Goal: Transaction & Acquisition: Purchase product/service

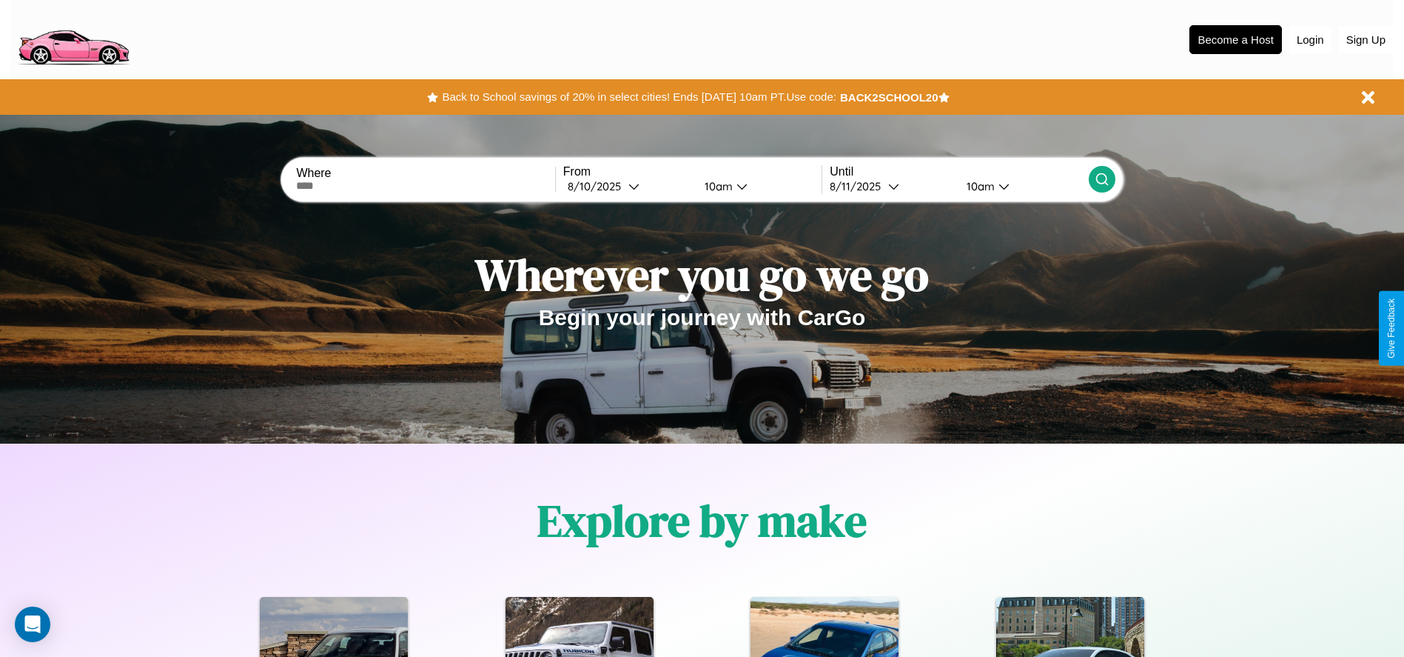
scroll to position [307, 0]
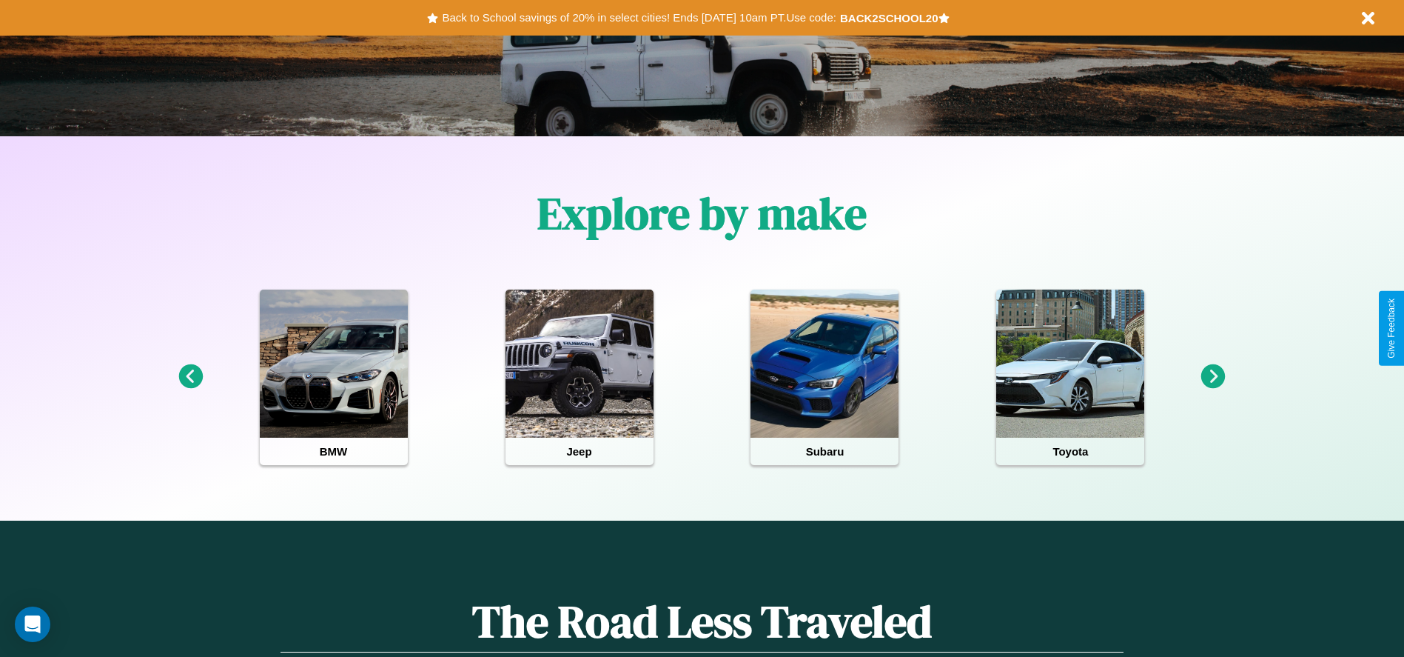
click at [1213, 377] on icon at bounding box center [1213, 376] width 24 height 24
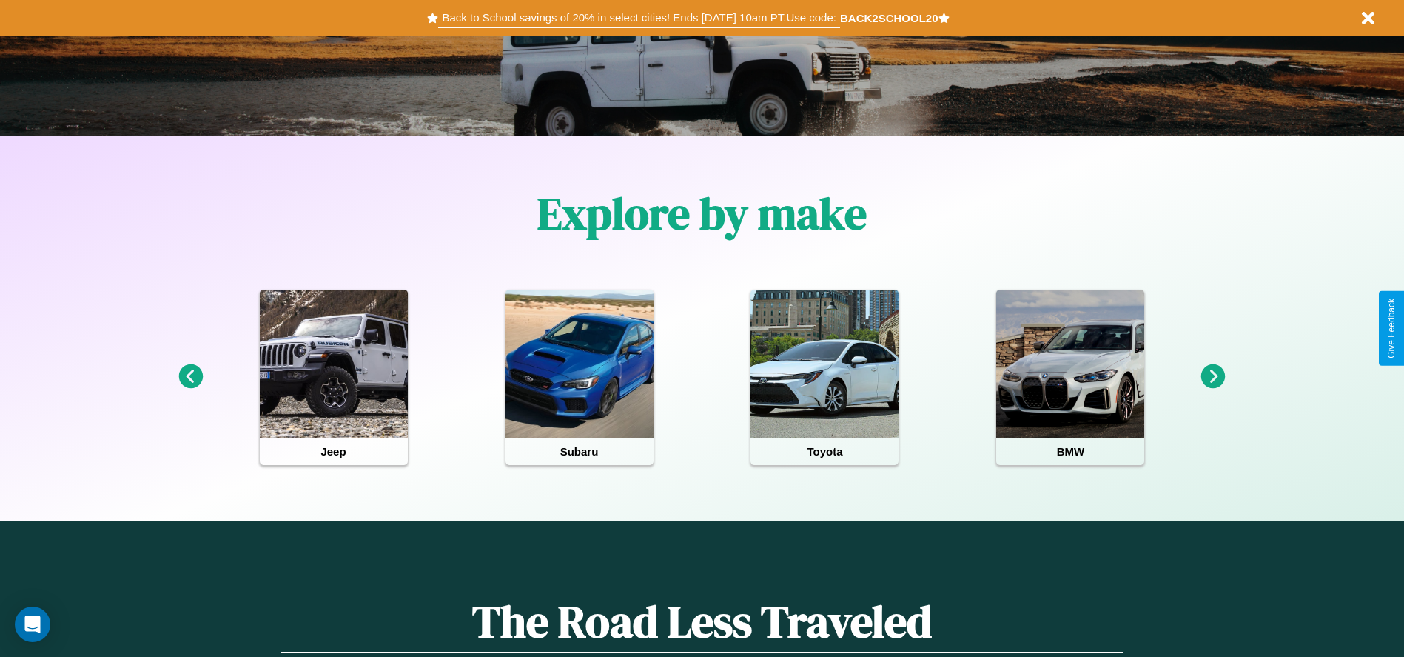
click at [639, 18] on button "Back to School savings of 20% in select cities! Ends 9/1 at 10am PT. Use code:" at bounding box center [638, 17] width 401 height 21
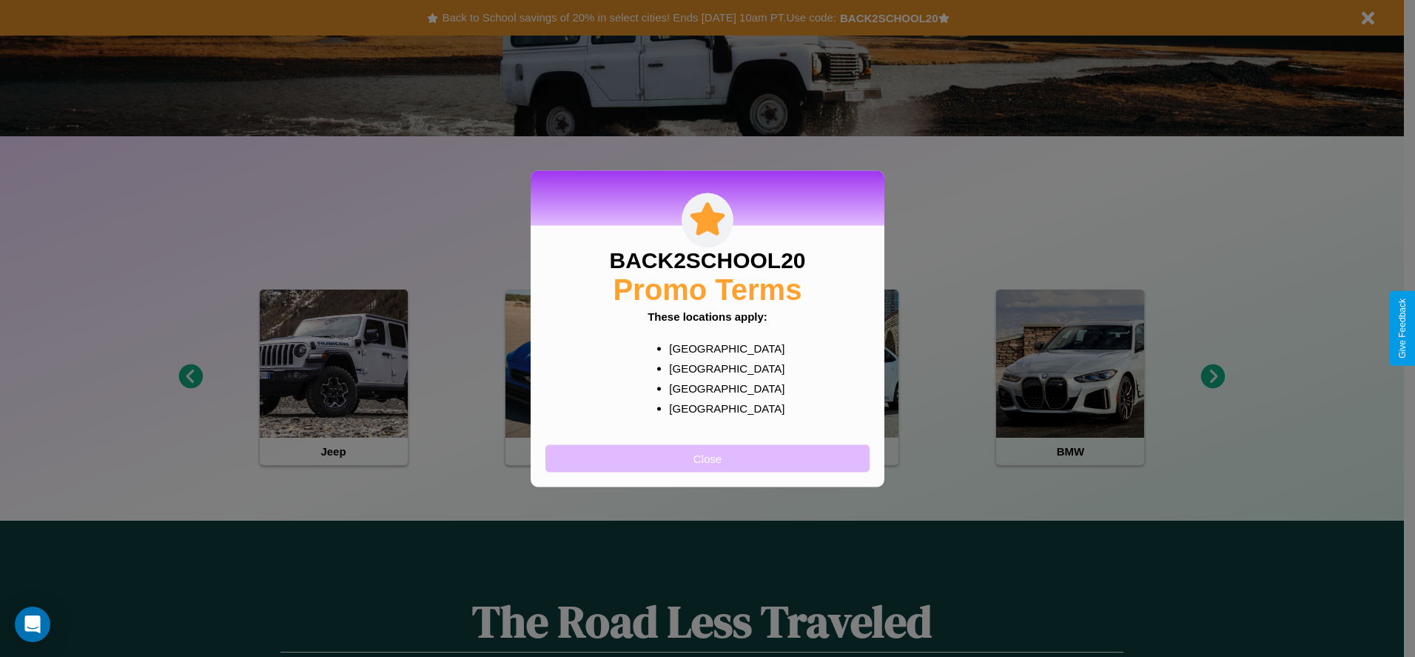
click at [708, 457] on button "Close" at bounding box center [708, 457] width 324 height 27
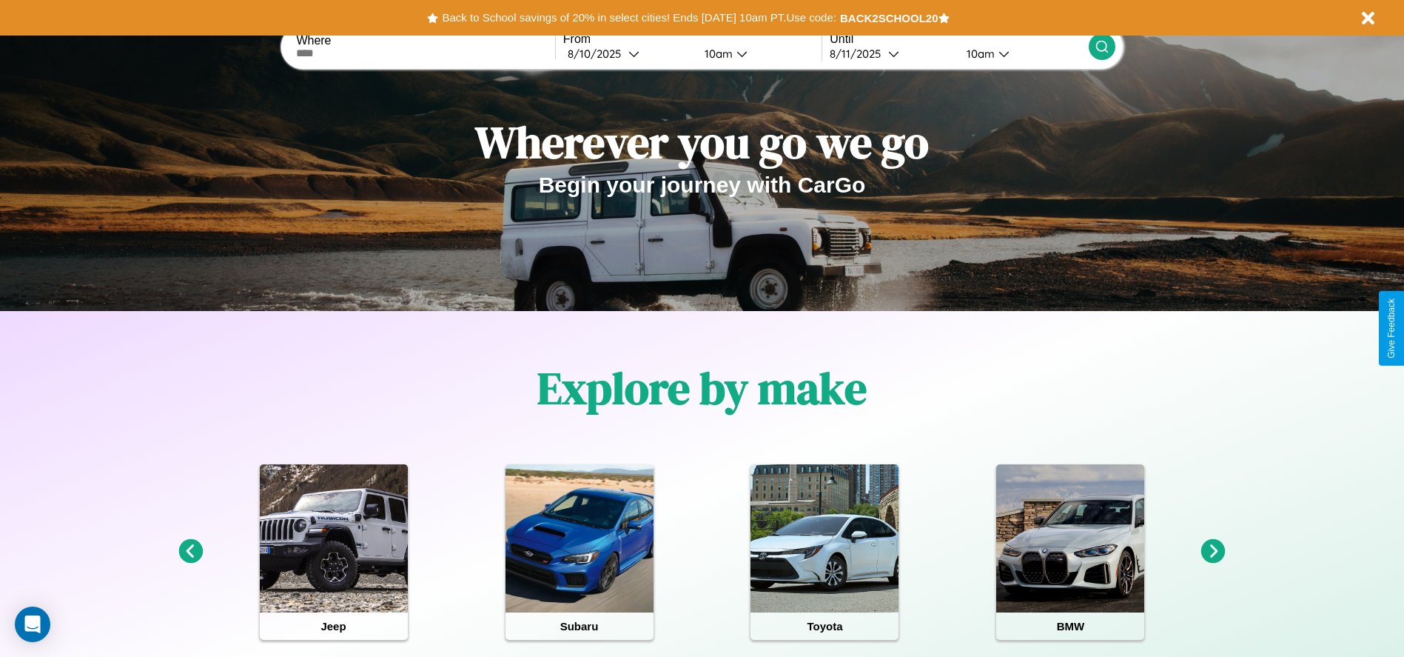
scroll to position [0, 0]
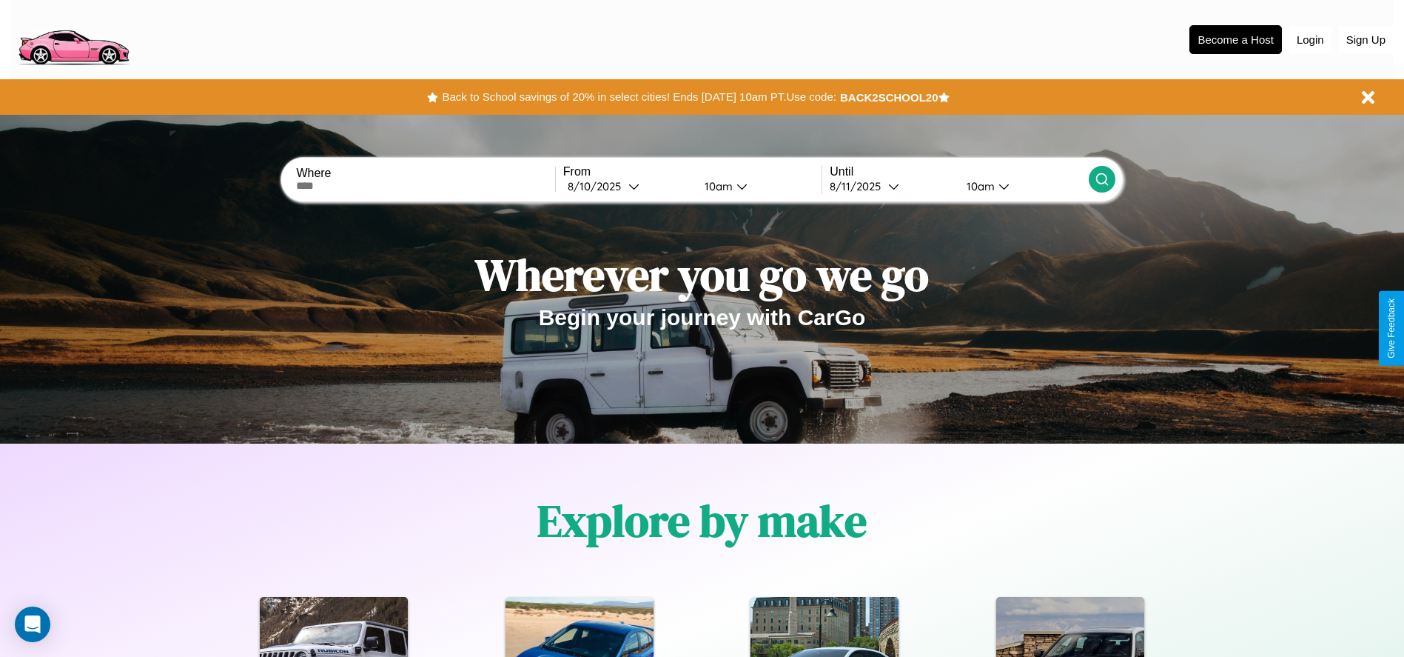
click at [426, 186] on input "text" at bounding box center [425, 186] width 258 height 12
type input "*********"
click at [628, 186] on div "8 / 10 / 2025" at bounding box center [598, 186] width 61 height 14
select select "*"
select select "****"
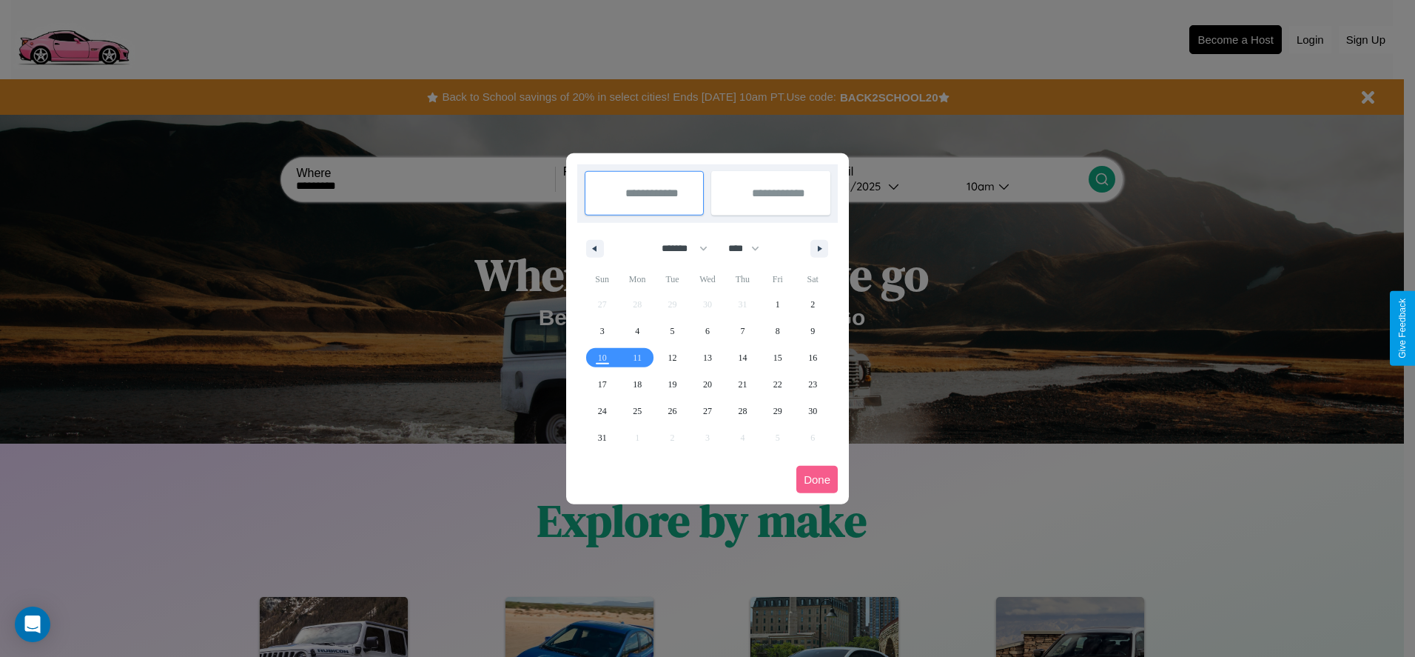
click at [678, 248] on select "******* ******** ***** ***** *** **** **** ****** ********* ******* ******** **…" at bounding box center [682, 248] width 63 height 24
select select "**"
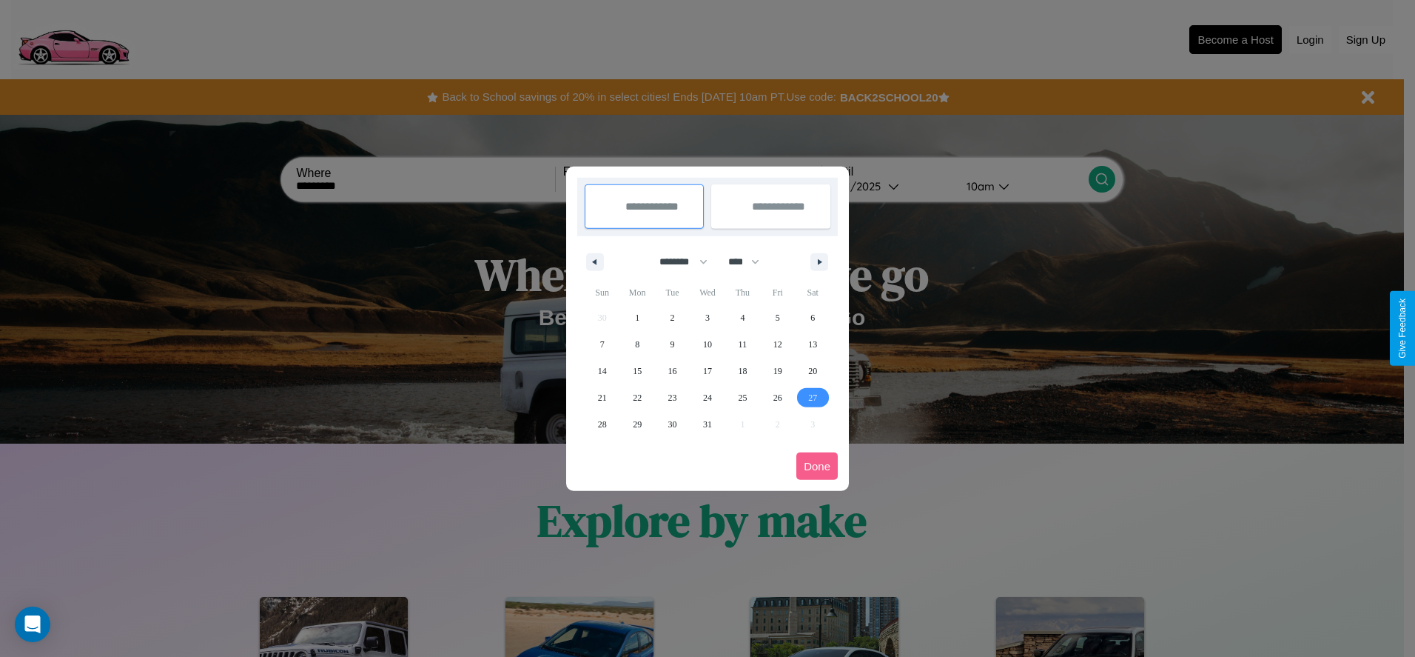
click at [813, 397] on span "27" at bounding box center [812, 397] width 9 height 27
type input "**********"
click at [819, 261] on icon "button" at bounding box center [822, 262] width 7 height 6
select select "*"
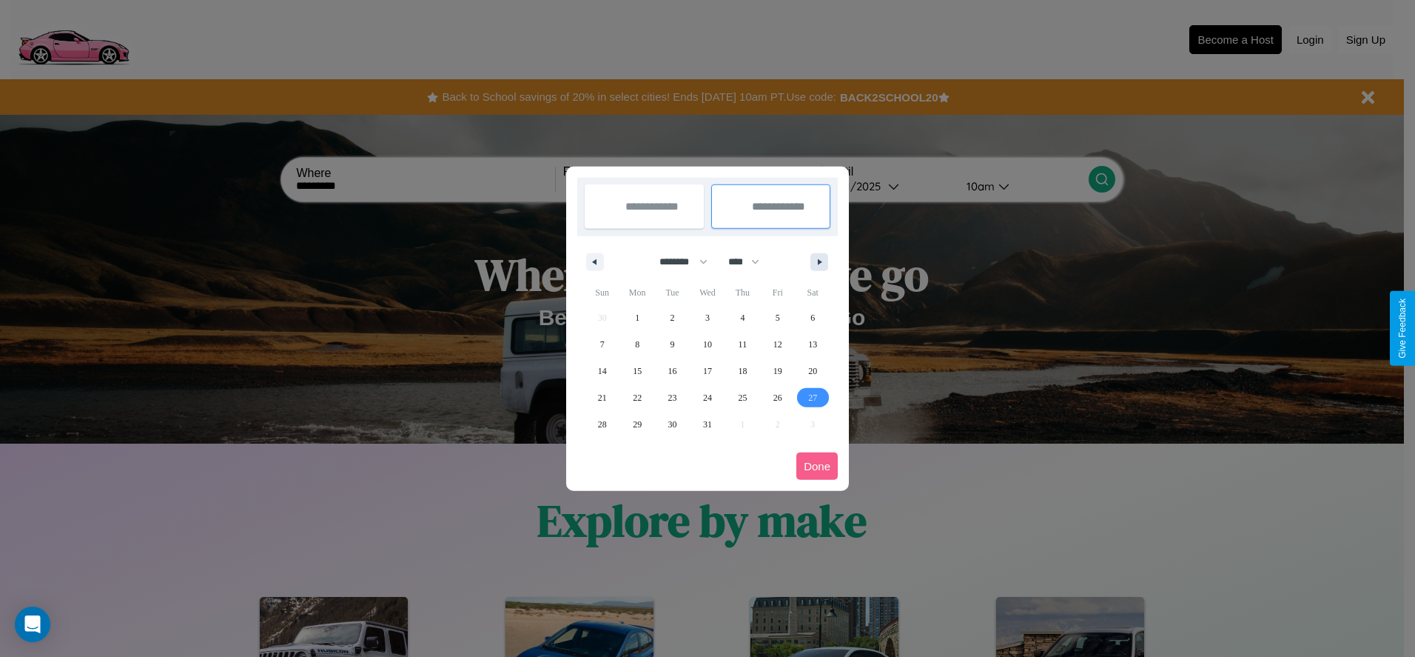
select select "****"
click at [813, 317] on span "3" at bounding box center [813, 317] width 4 height 27
type input "**********"
select select "**"
select select "****"
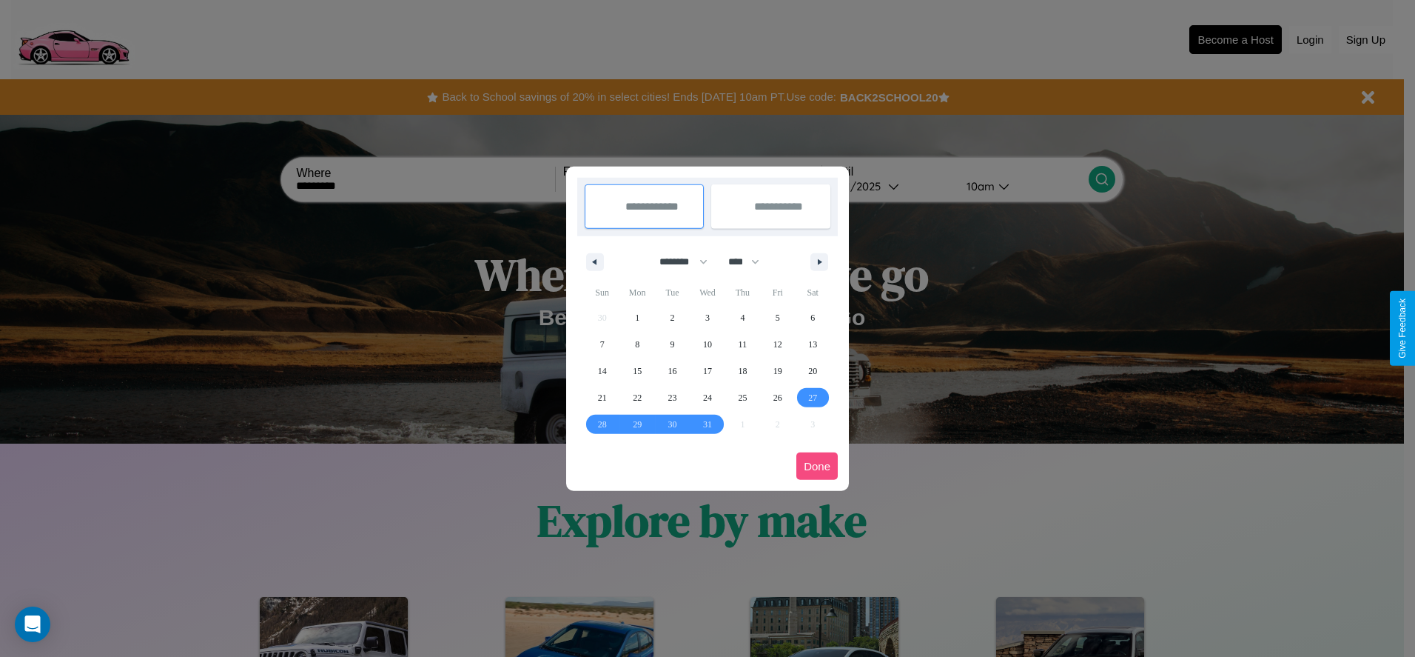
click at [817, 466] on button "Done" at bounding box center [817, 465] width 41 height 27
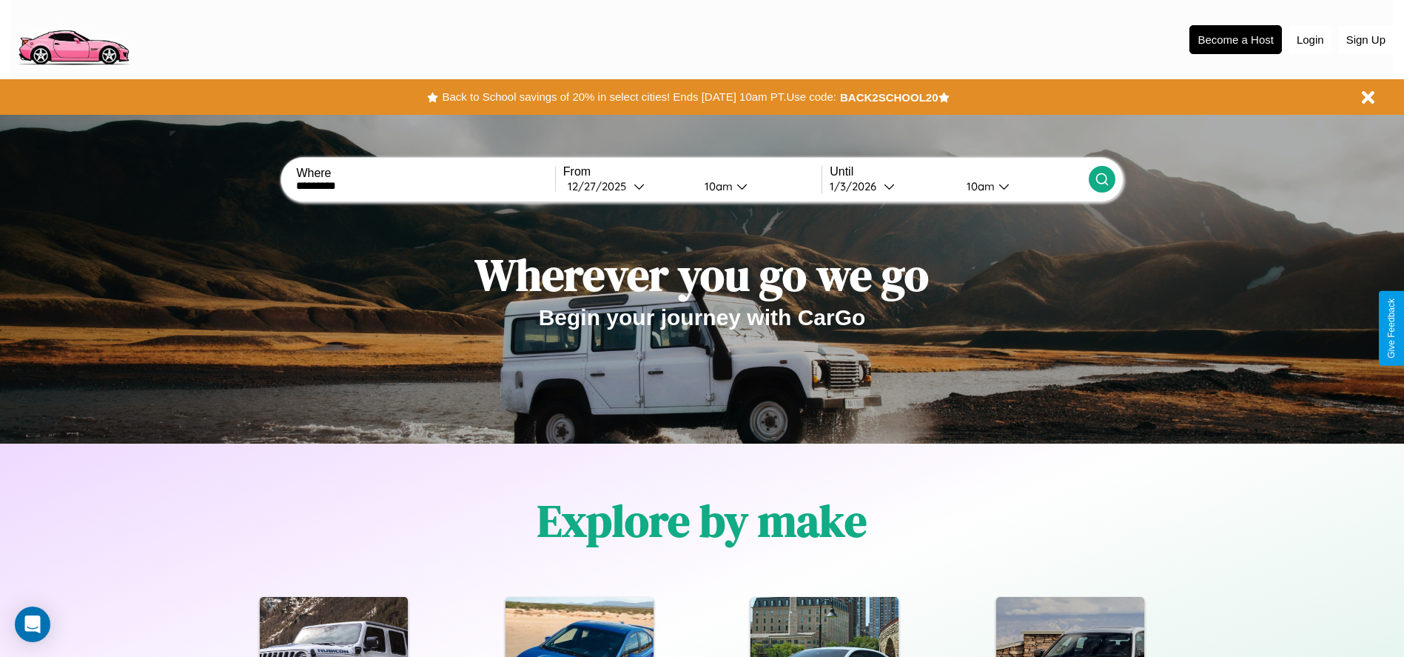
click at [716, 186] on div "10am" at bounding box center [716, 186] width 39 height 14
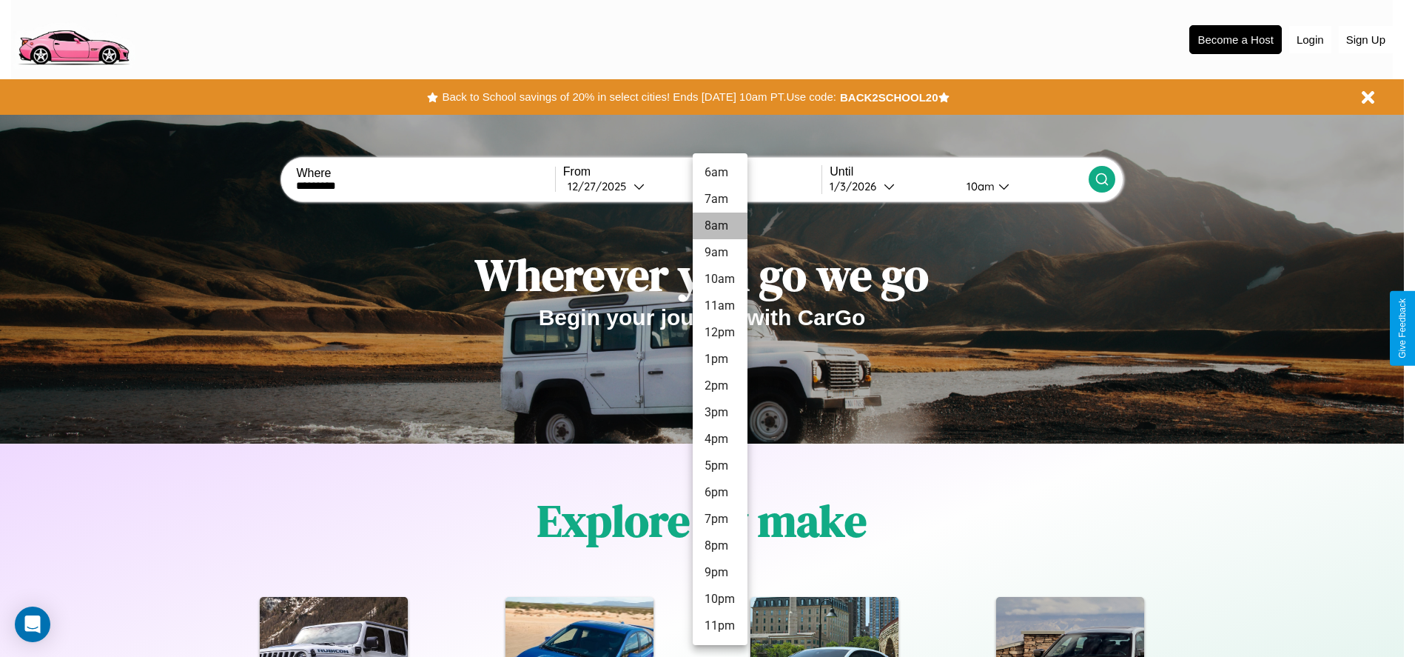
click at [720, 226] on li "8am" at bounding box center [720, 225] width 55 height 27
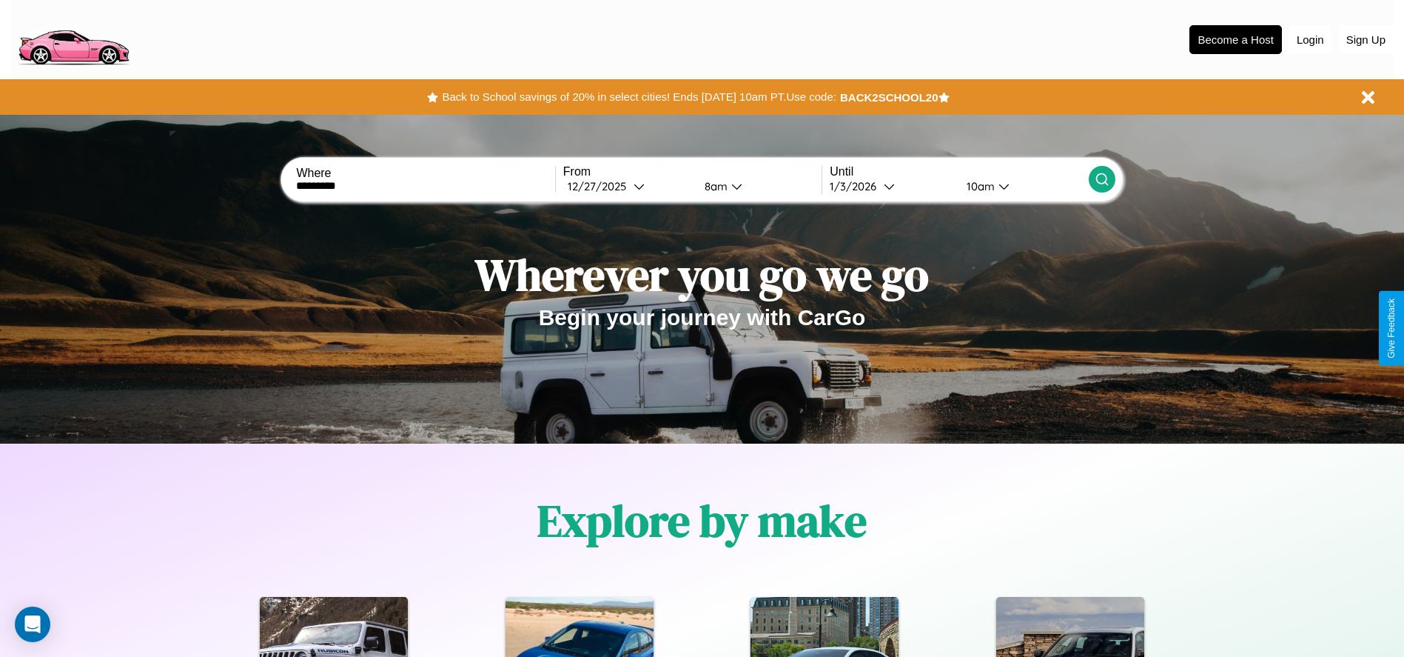
click at [979, 186] on div "10am" at bounding box center [978, 186] width 39 height 14
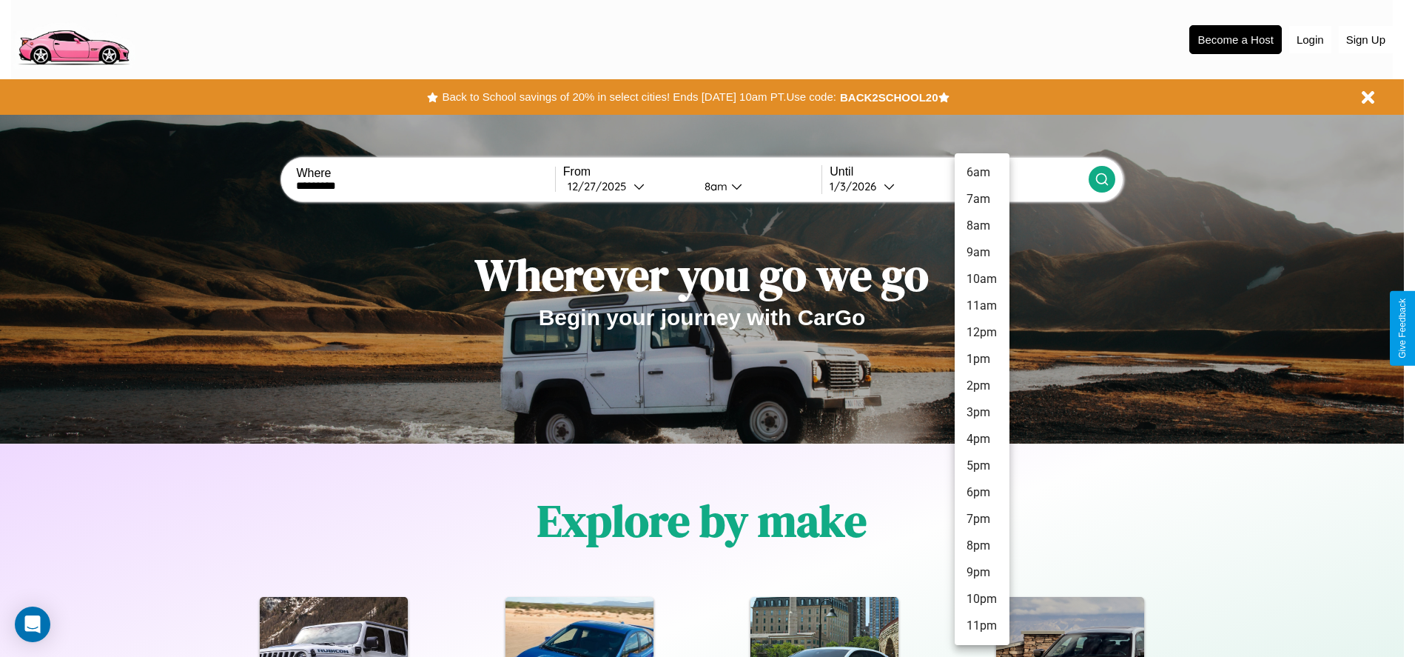
click at [982, 306] on li "11am" at bounding box center [982, 305] width 55 height 27
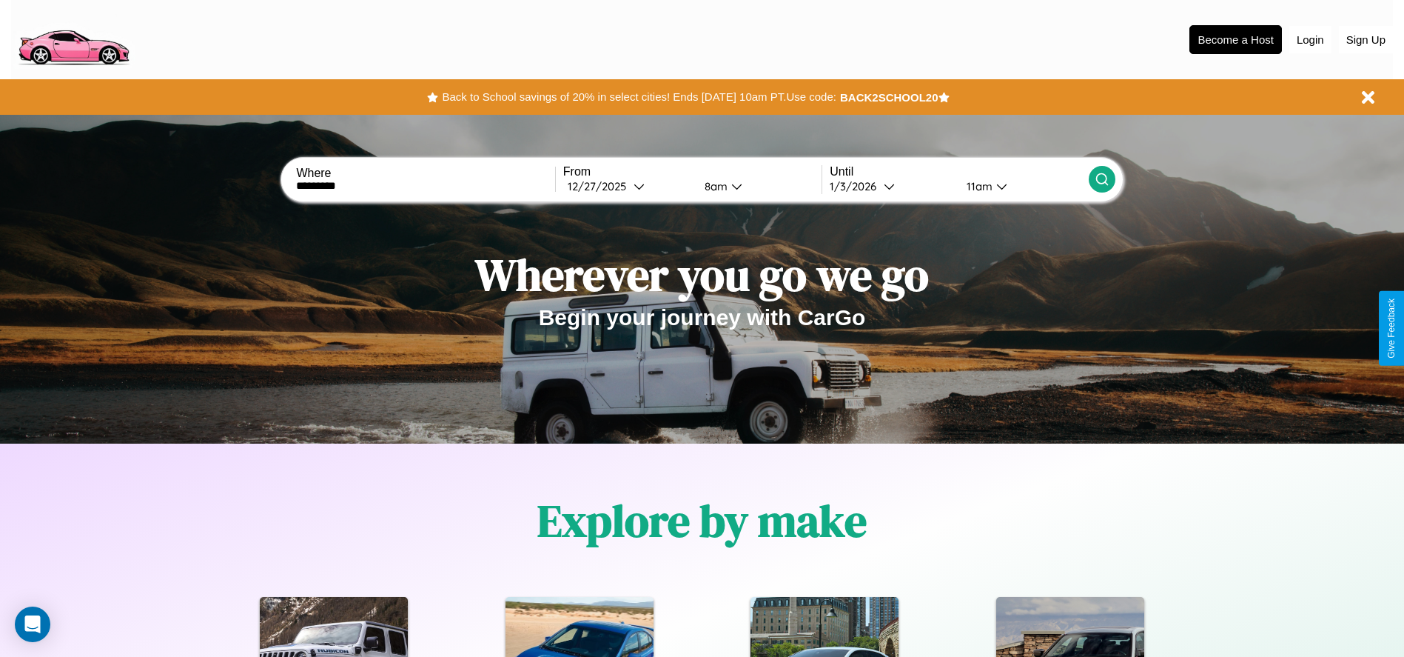
click at [1102, 179] on icon at bounding box center [1102, 179] width 15 height 15
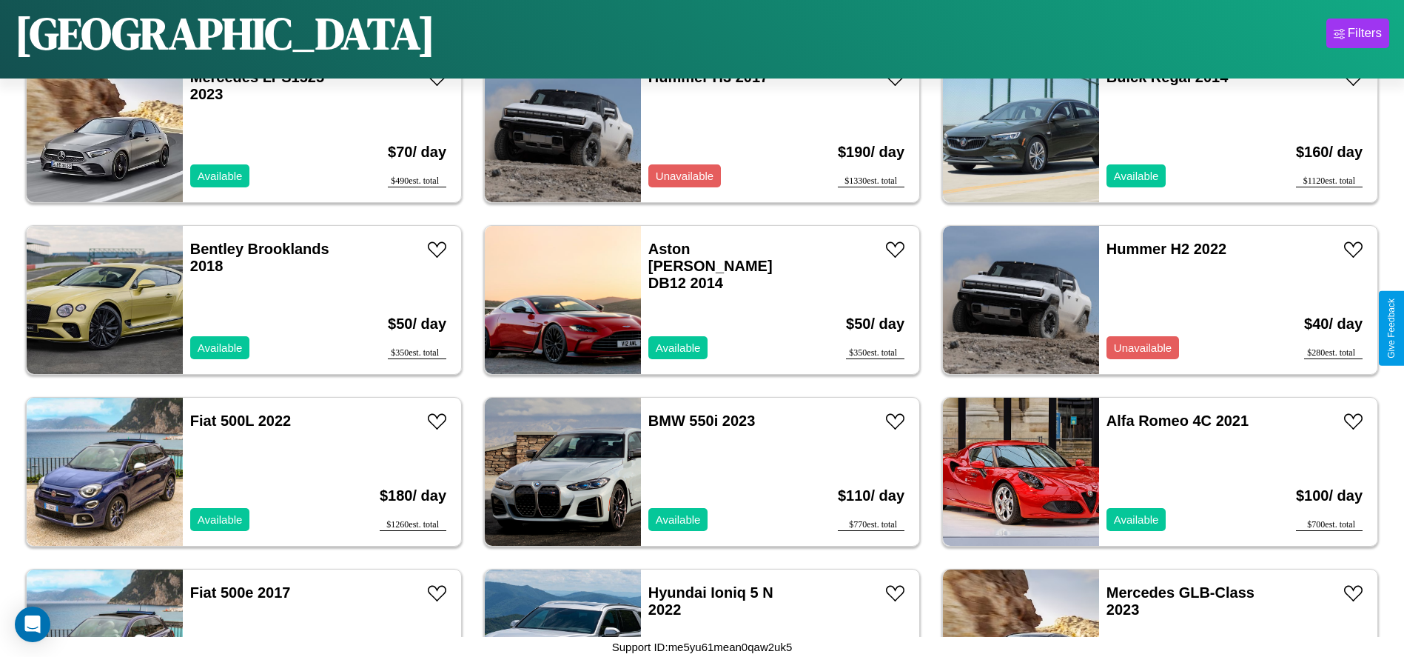
scroll to position [1539, 0]
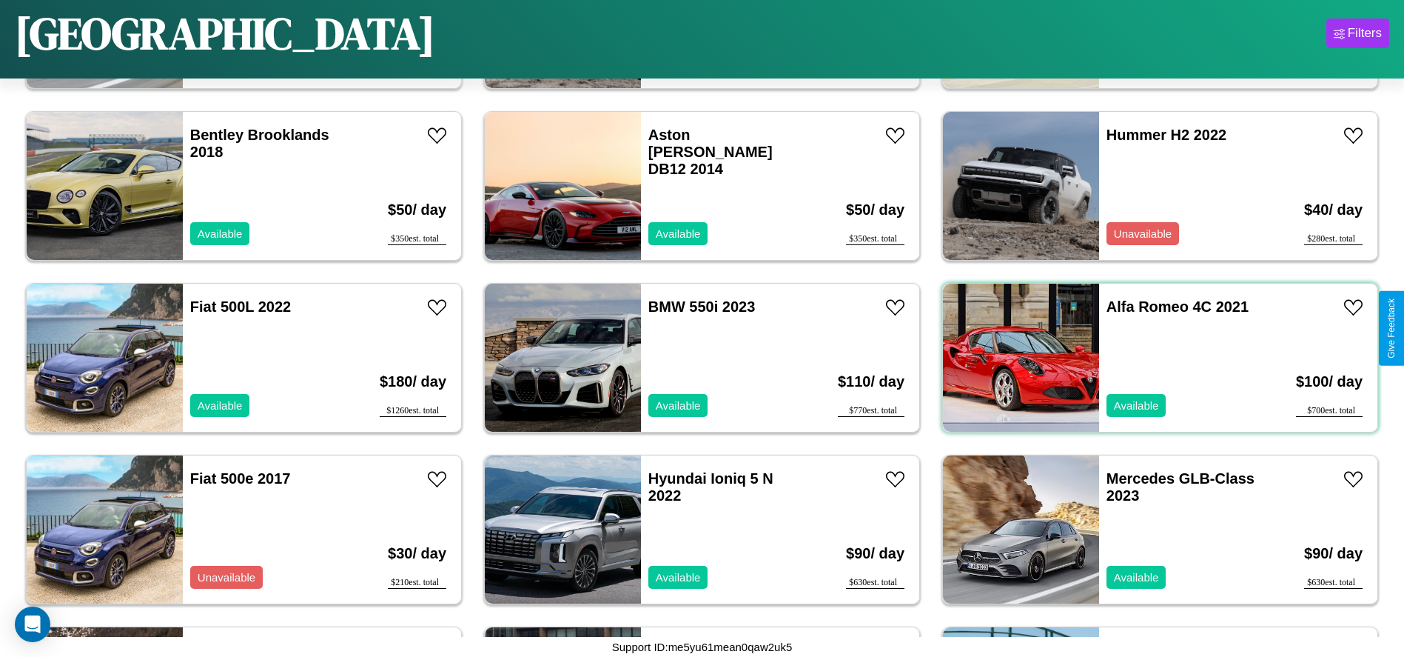
click at [1151, 358] on div "Alfa Romeo 4C 2021 Available" at bounding box center [1184, 358] width 171 height 148
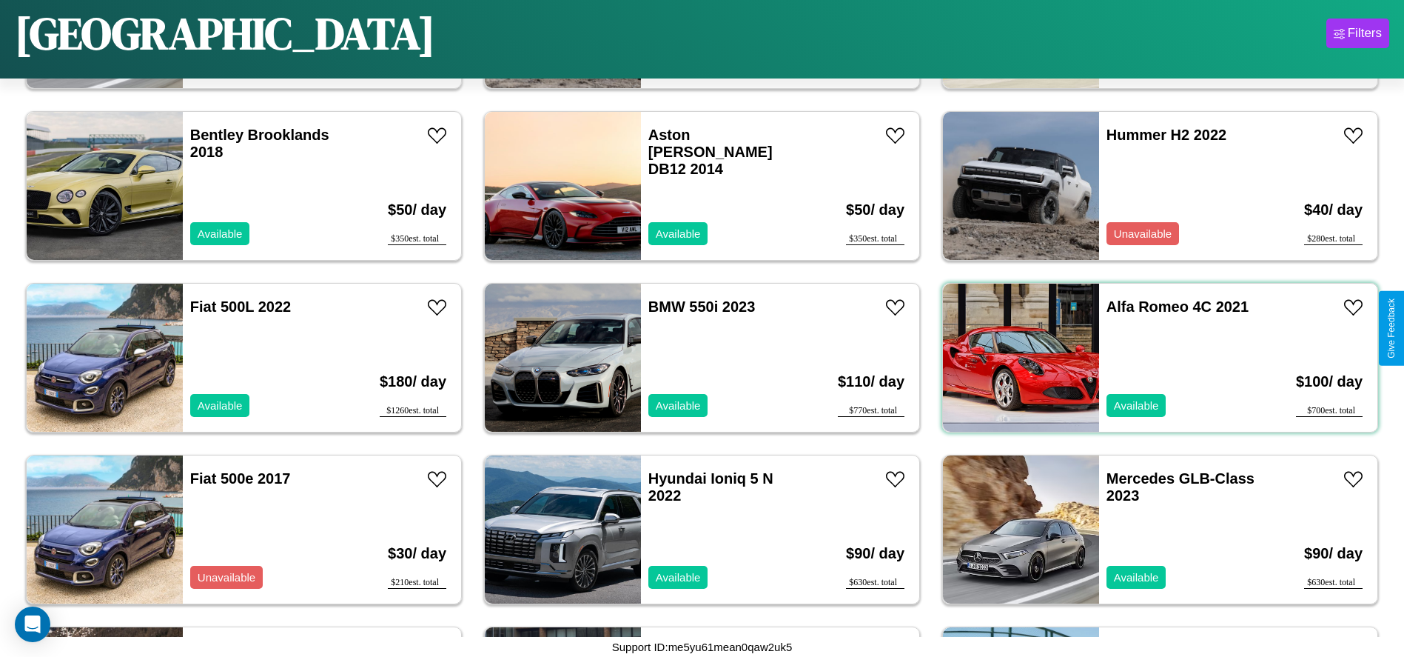
click at [1151, 358] on div "Alfa Romeo 4C 2021 Available" at bounding box center [1184, 358] width 171 height 148
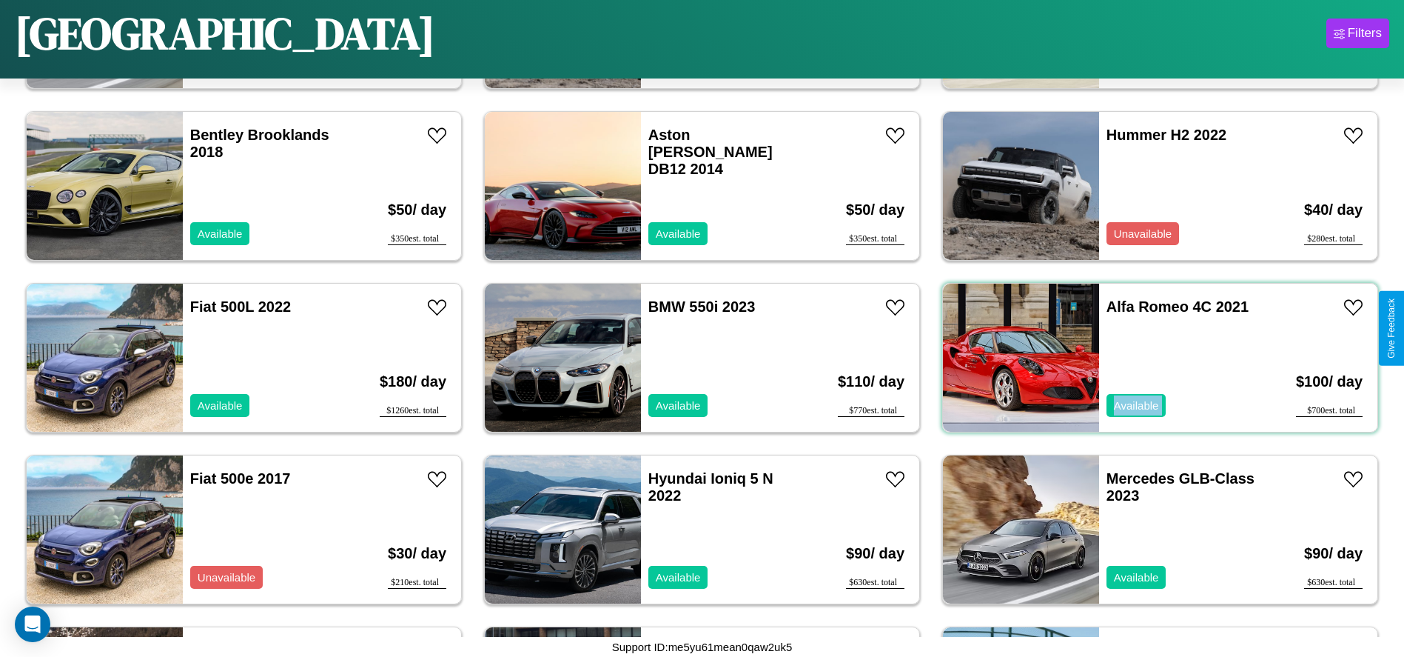
click at [1151, 358] on div "Alfa Romeo 4C 2021 Available" at bounding box center [1184, 358] width 171 height 148
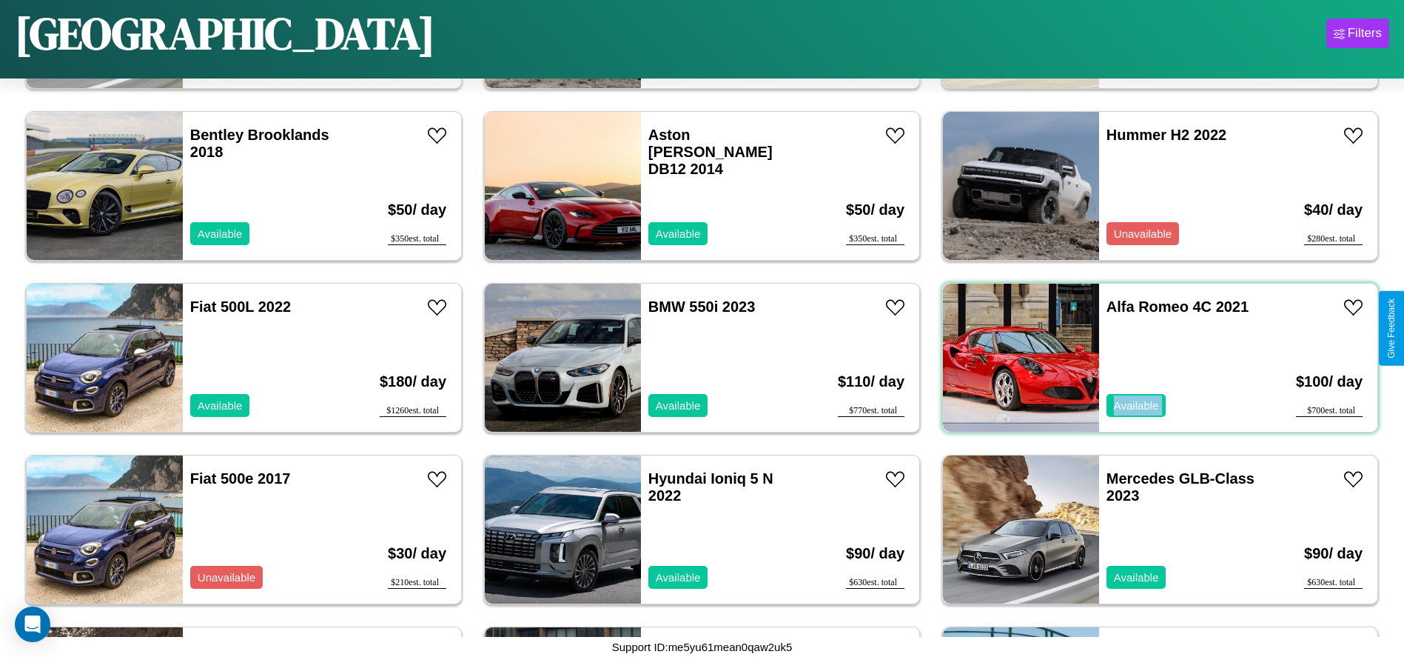
click at [1151, 358] on div "Alfa Romeo 4C 2021 Available" at bounding box center [1184, 358] width 171 height 148
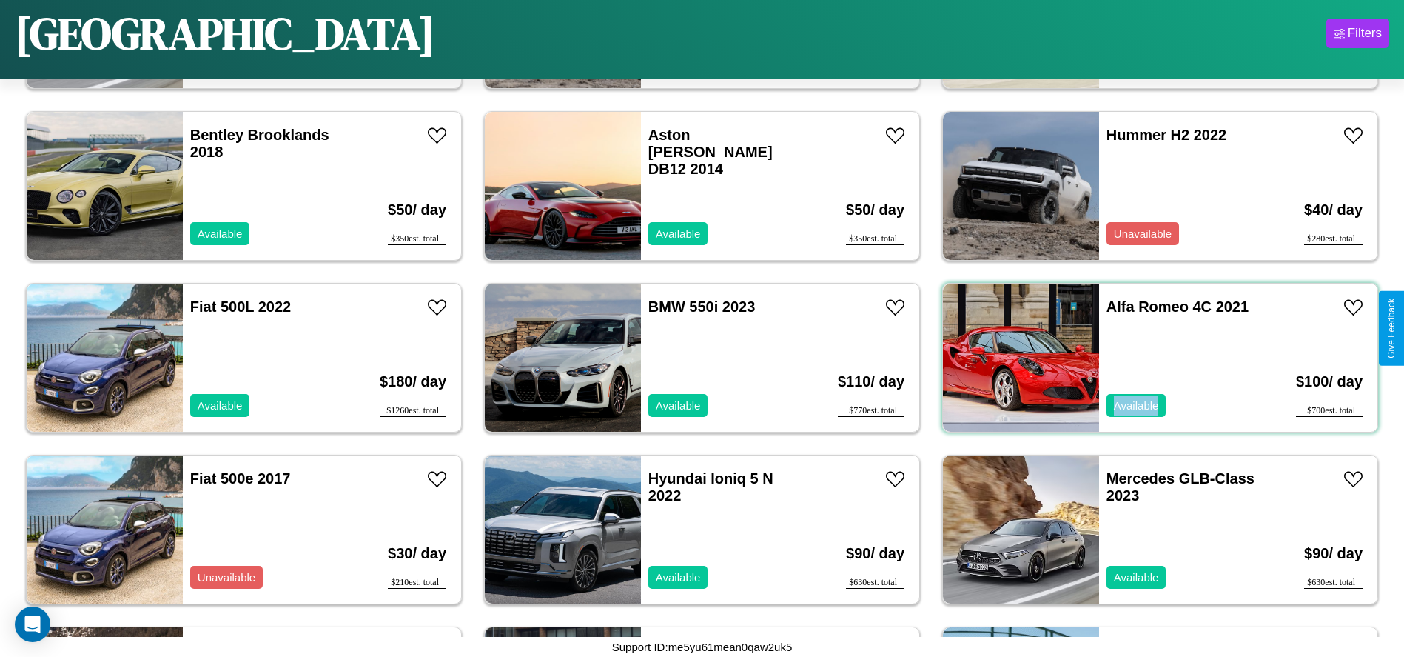
click at [1151, 358] on div "Alfa Romeo 4C 2021 Available" at bounding box center [1184, 358] width 171 height 148
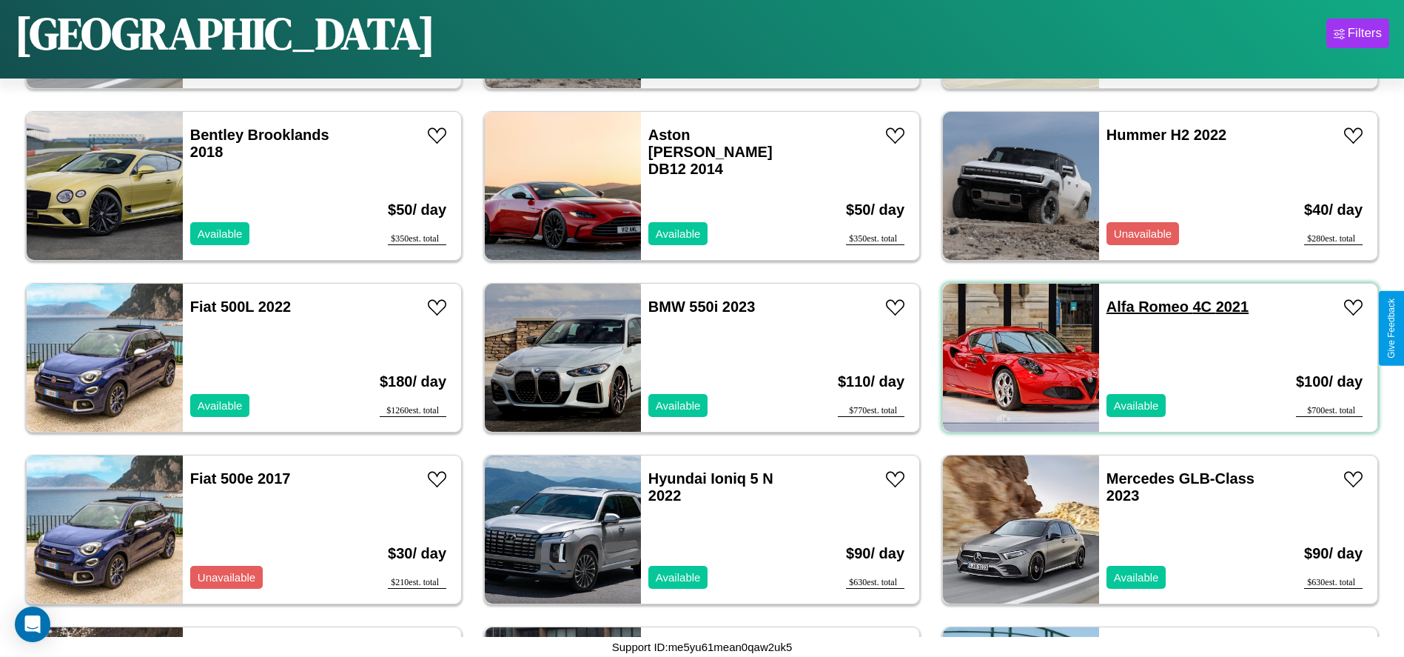
click at [1139, 306] on link "Alfa Romeo 4C 2021" at bounding box center [1178, 306] width 142 height 16
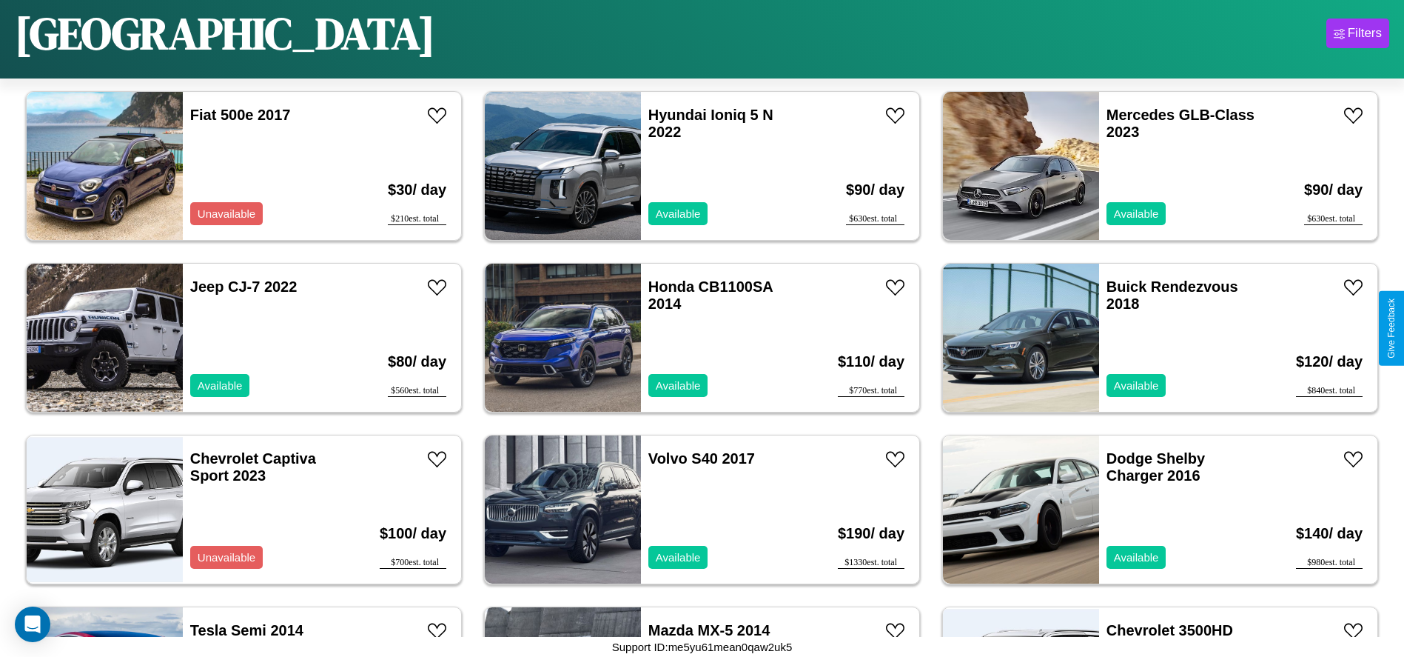
scroll to position [2906, 0]
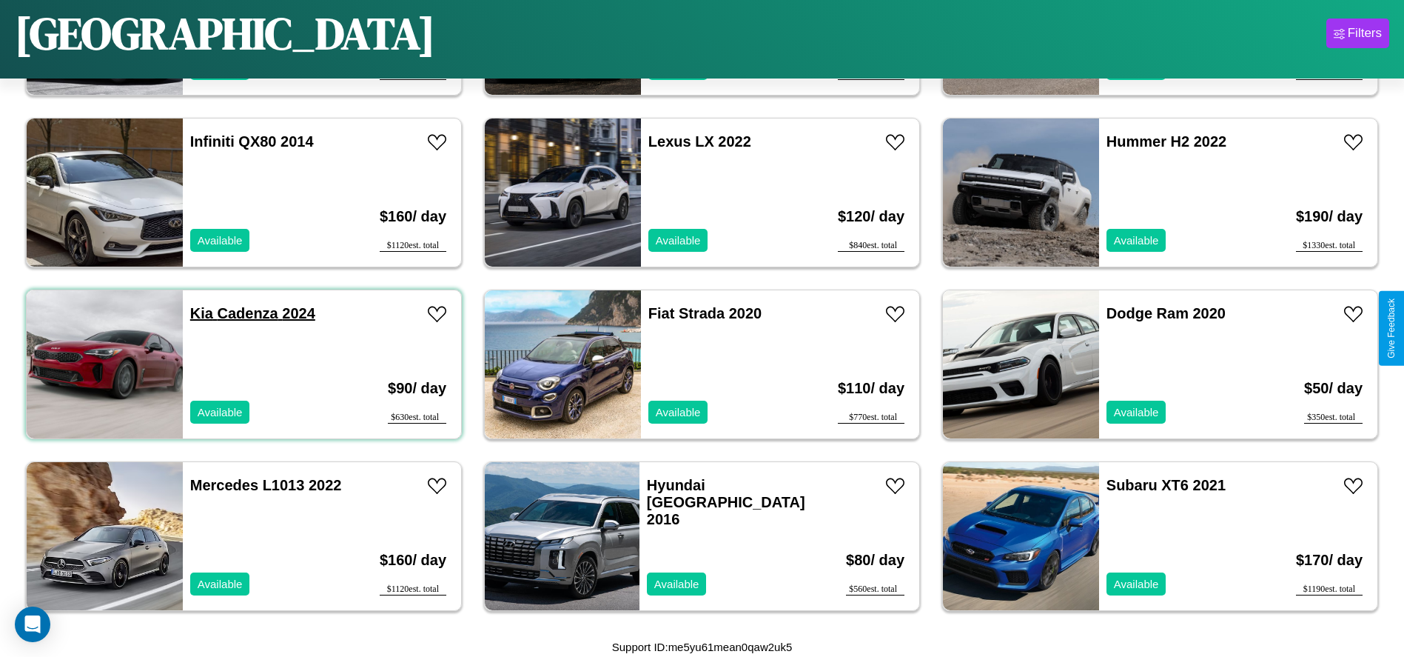
click at [200, 313] on link "Kia Cadenza 2024" at bounding box center [252, 313] width 125 height 16
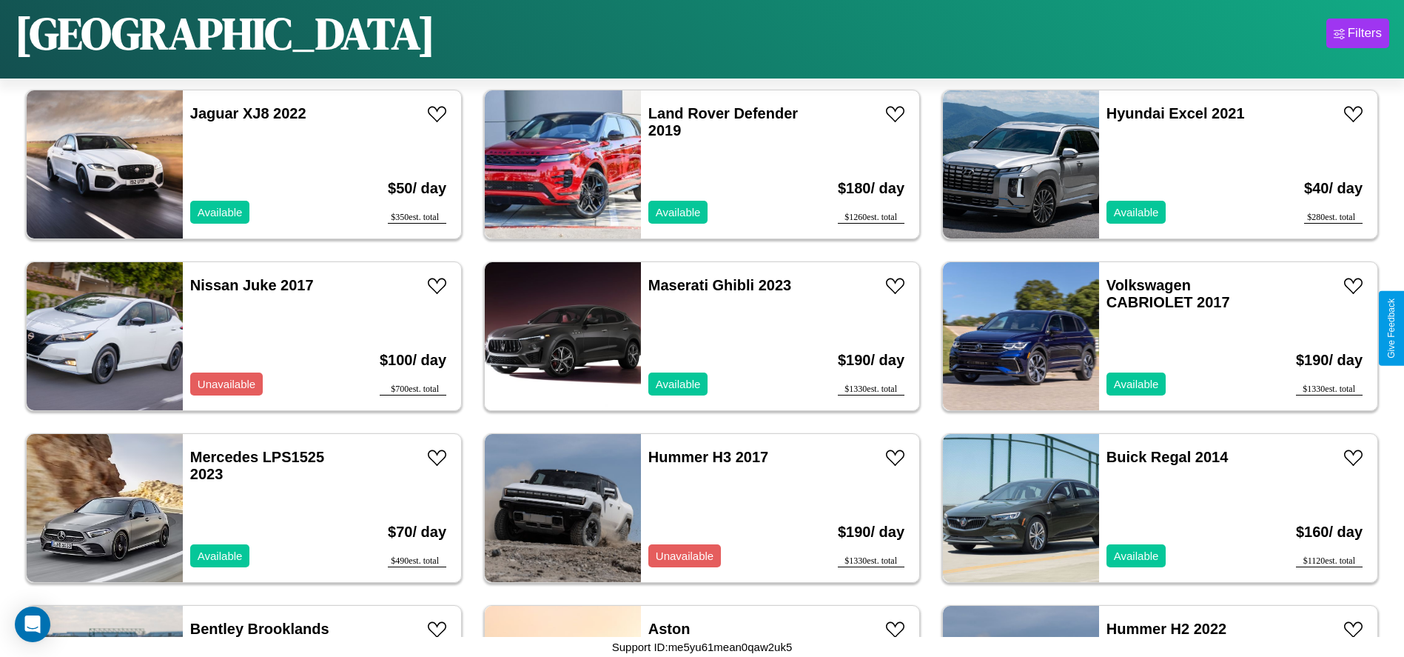
scroll to position [852, 0]
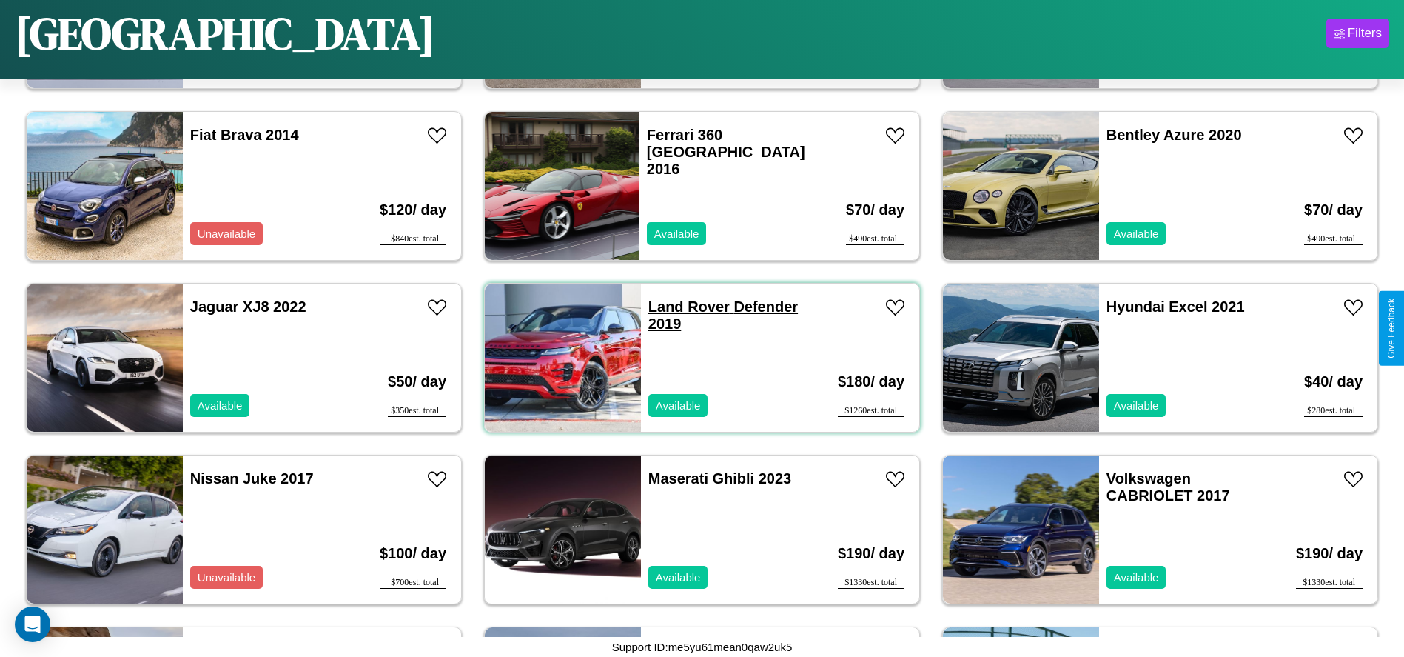
click at [683, 306] on link "Land Rover Defender 2019" at bounding box center [723, 314] width 150 height 33
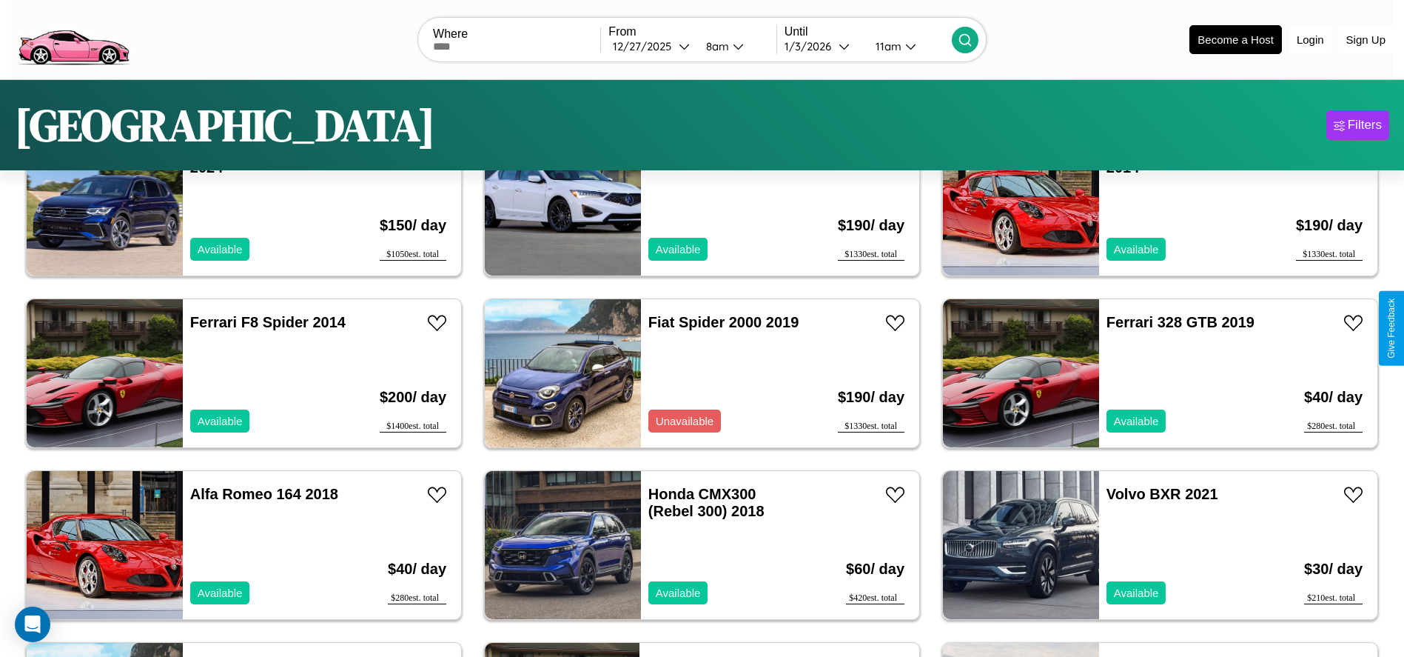
scroll to position [0, 0]
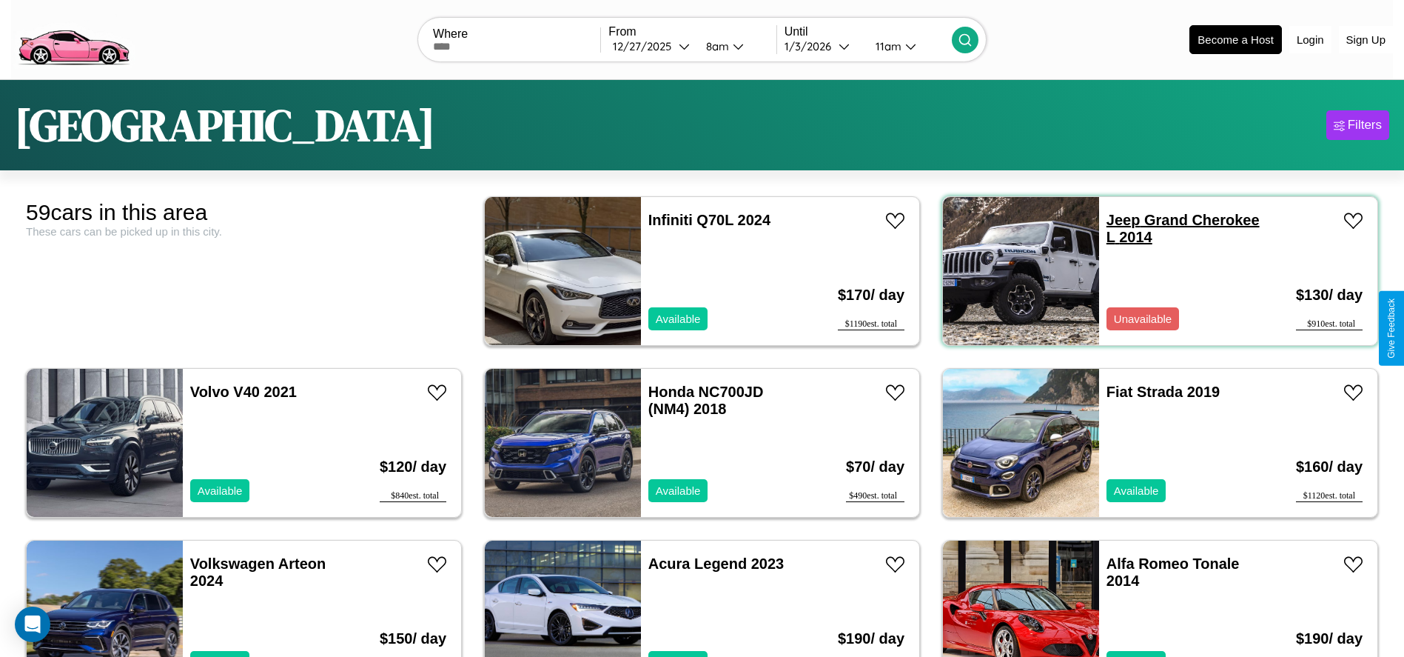
click at [1114, 220] on link "Jeep Grand Cherokee L 2014" at bounding box center [1183, 228] width 153 height 33
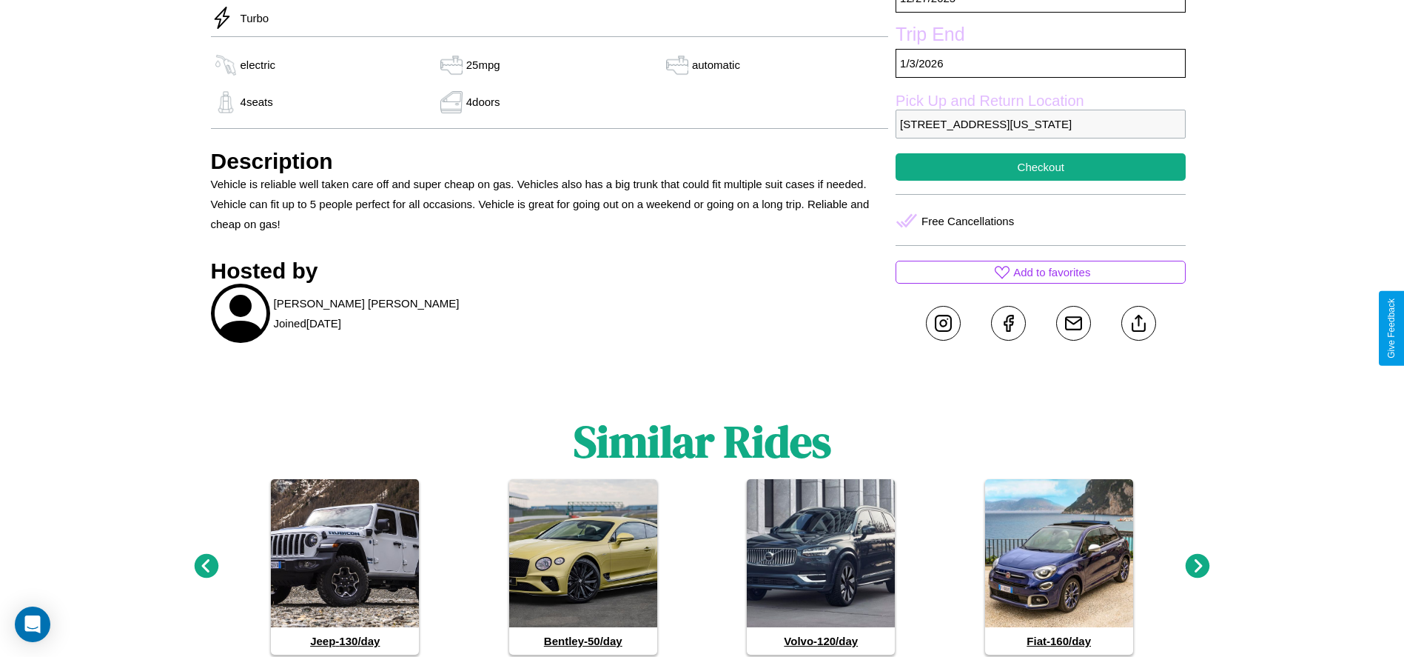
scroll to position [560, 0]
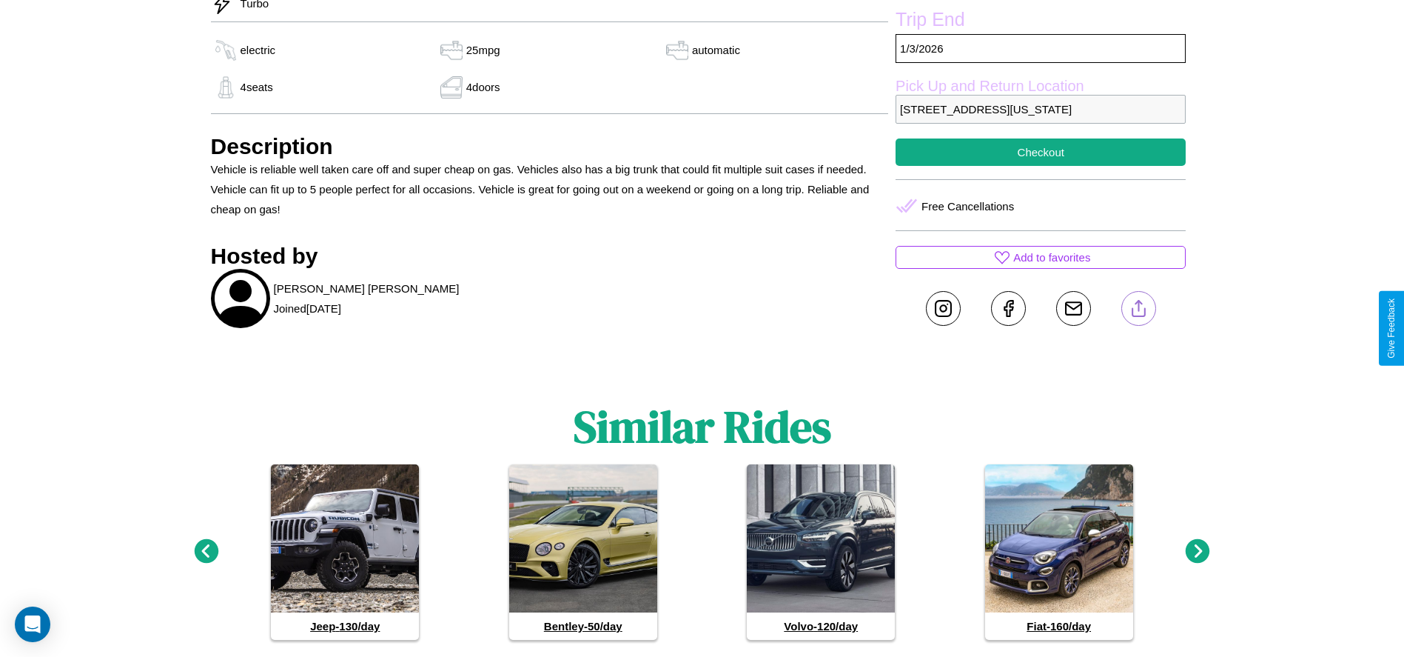
click at [1139, 311] on line at bounding box center [1139, 306] width 0 height 10
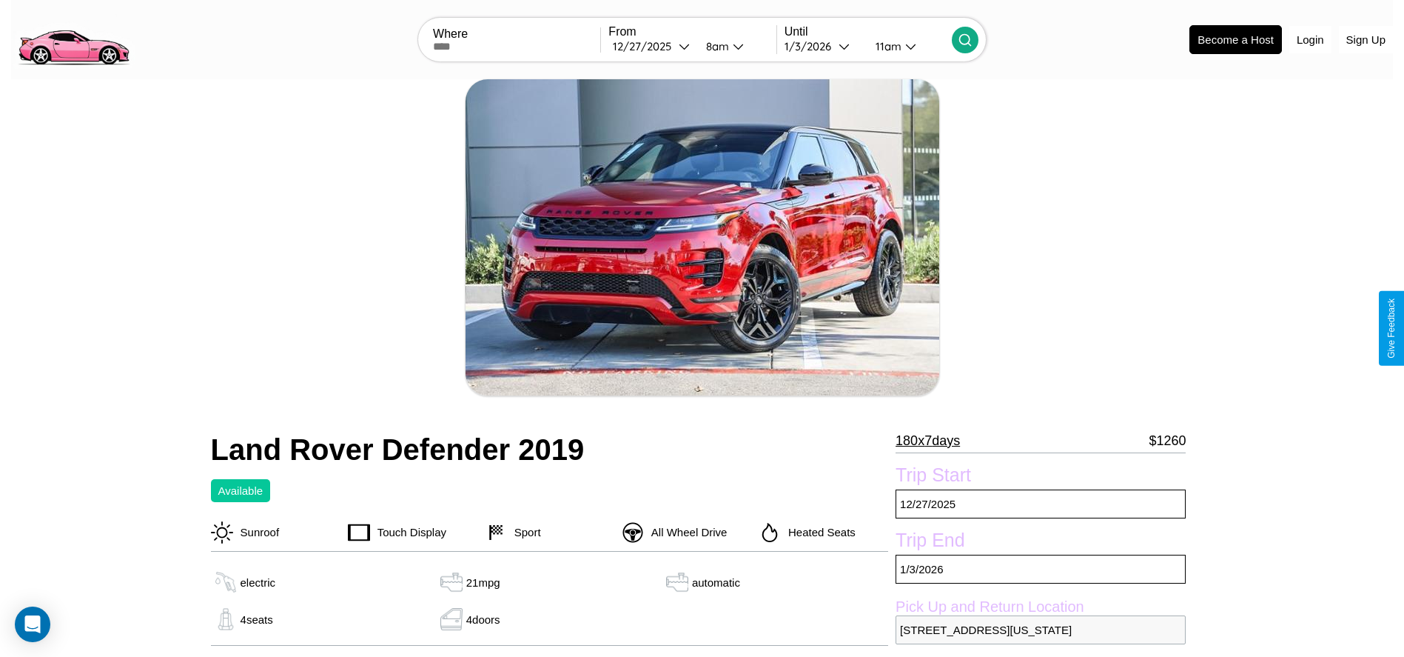
scroll to position [113, 0]
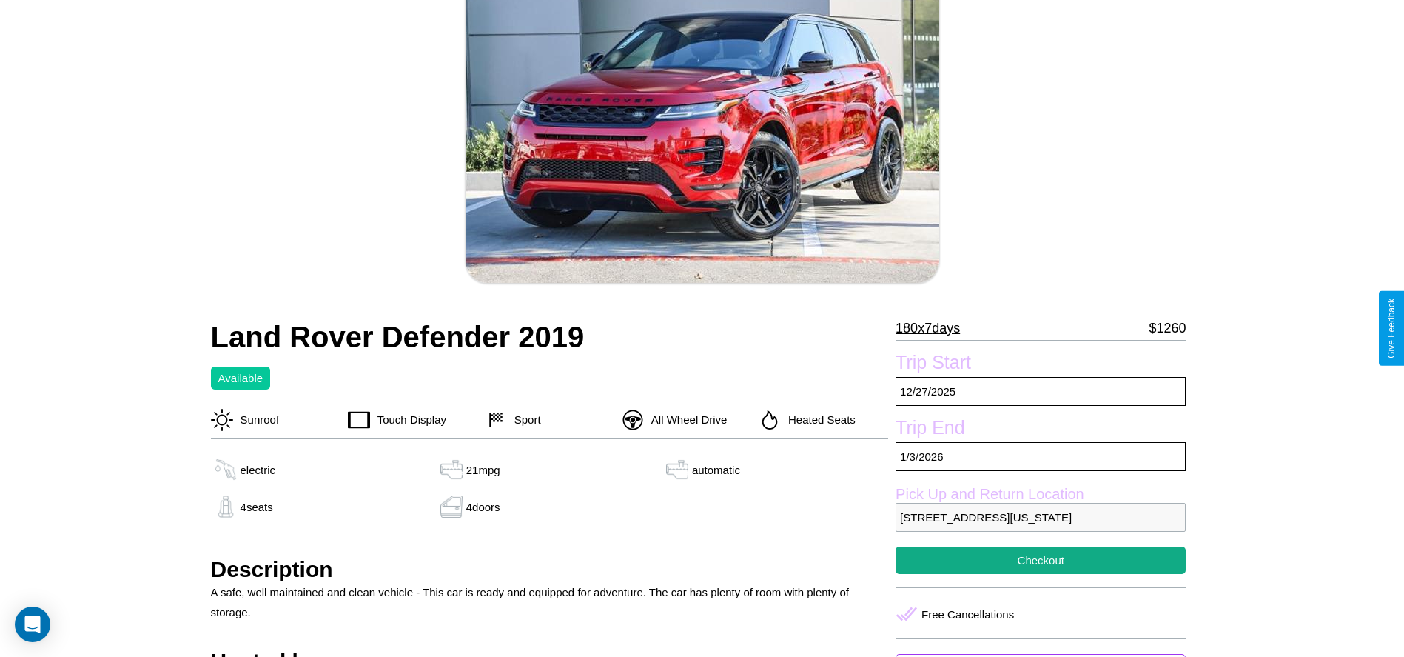
click at [933, 328] on p "180 x 7 days" at bounding box center [928, 328] width 64 height 24
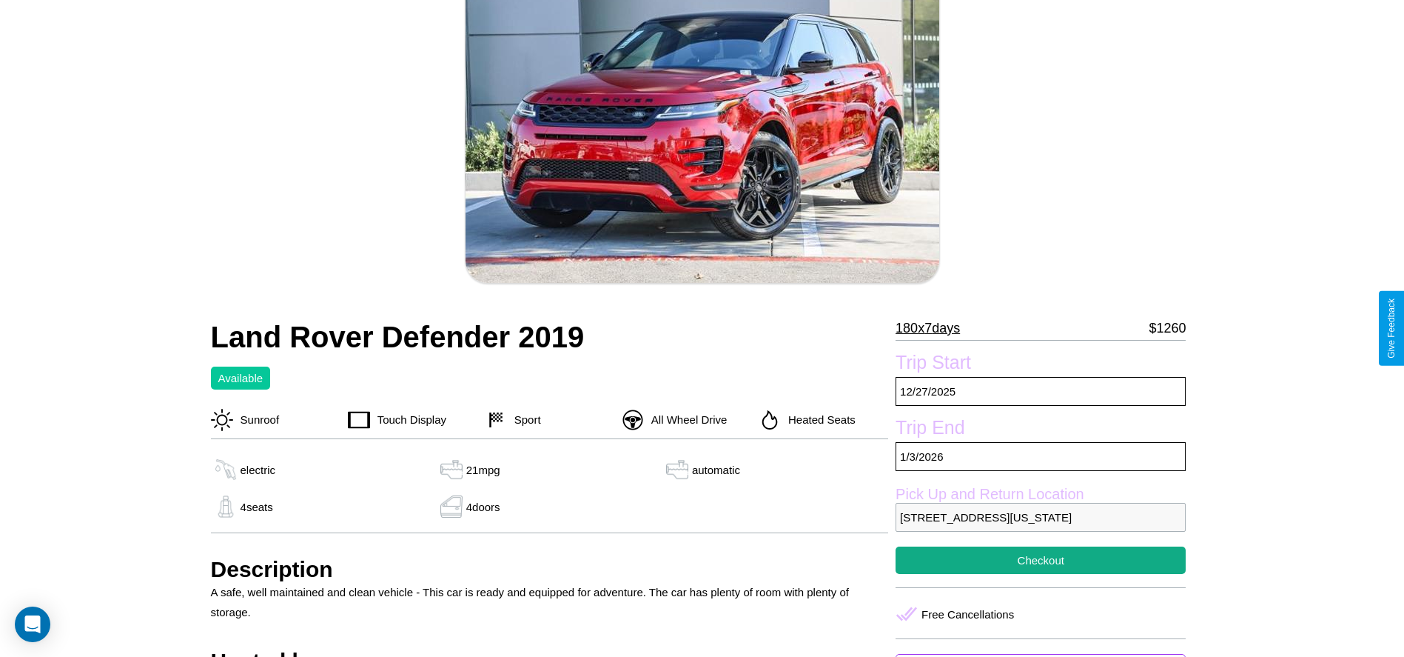
click at [933, 328] on p "180 x 7 days" at bounding box center [928, 328] width 64 height 24
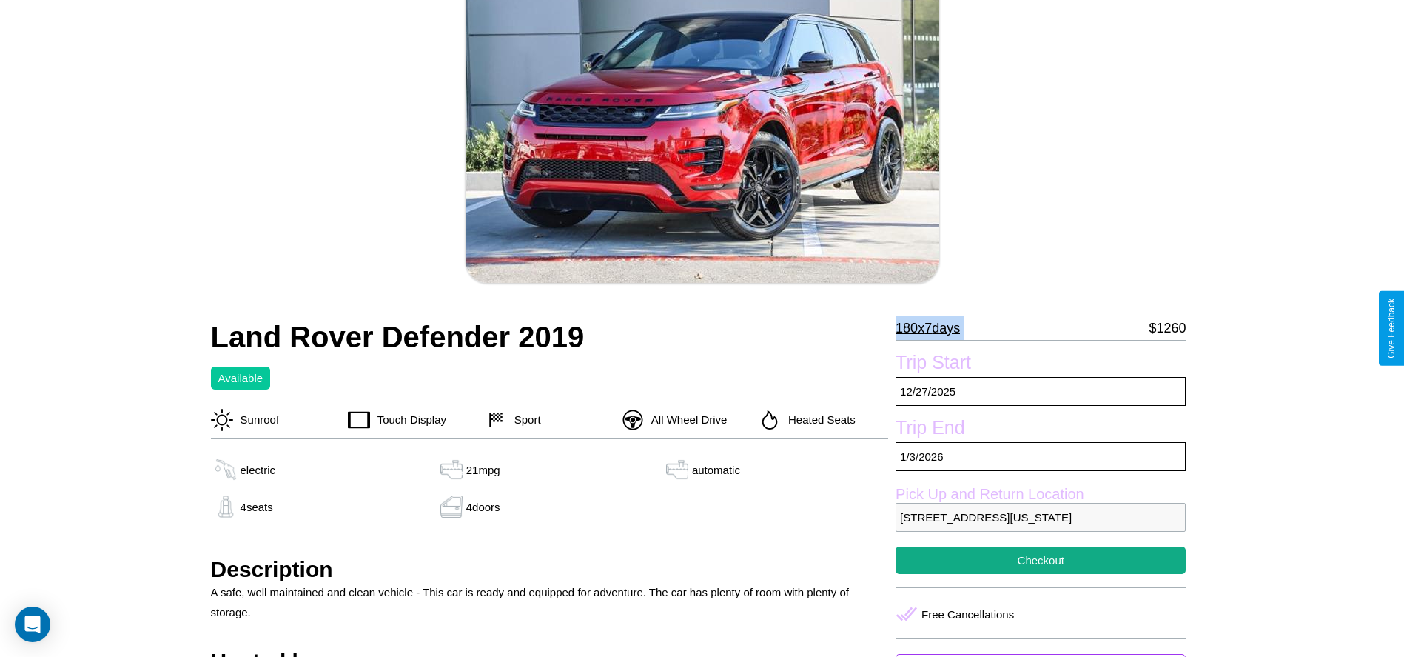
click at [933, 328] on p "180 x 7 days" at bounding box center [928, 328] width 64 height 24
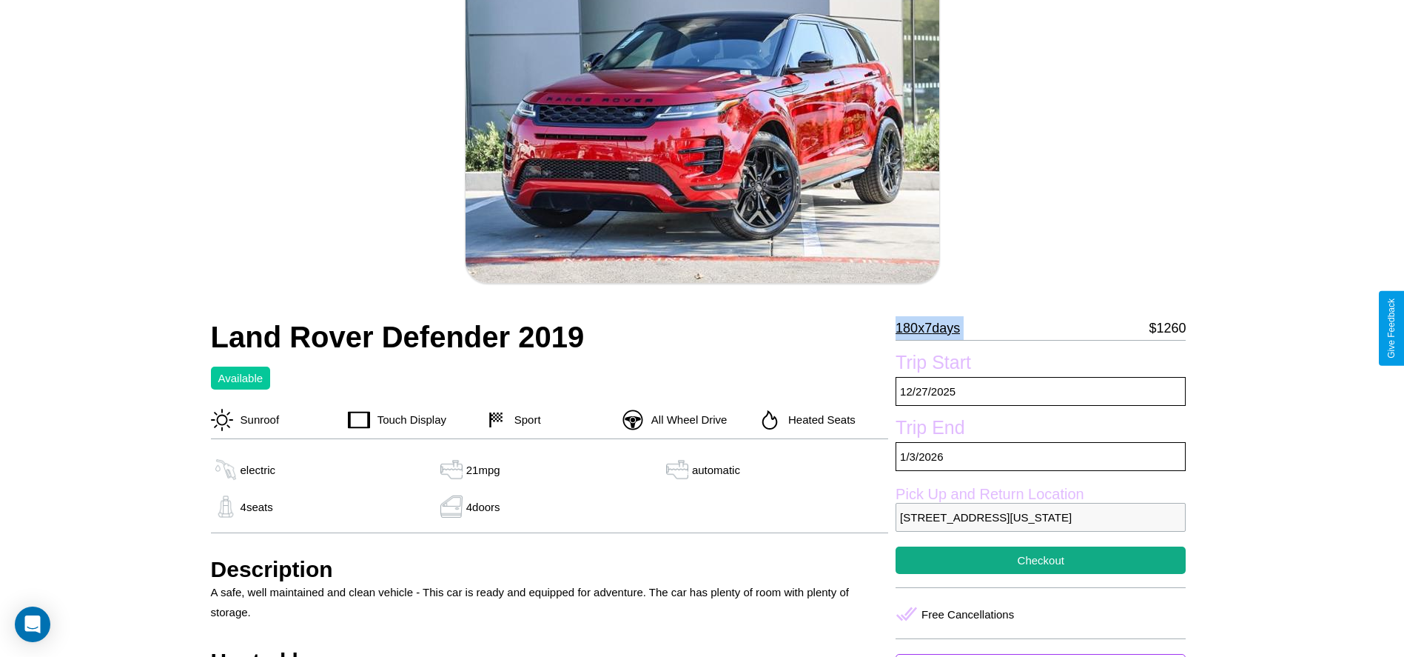
click at [933, 328] on p "180 x 7 days" at bounding box center [928, 328] width 64 height 24
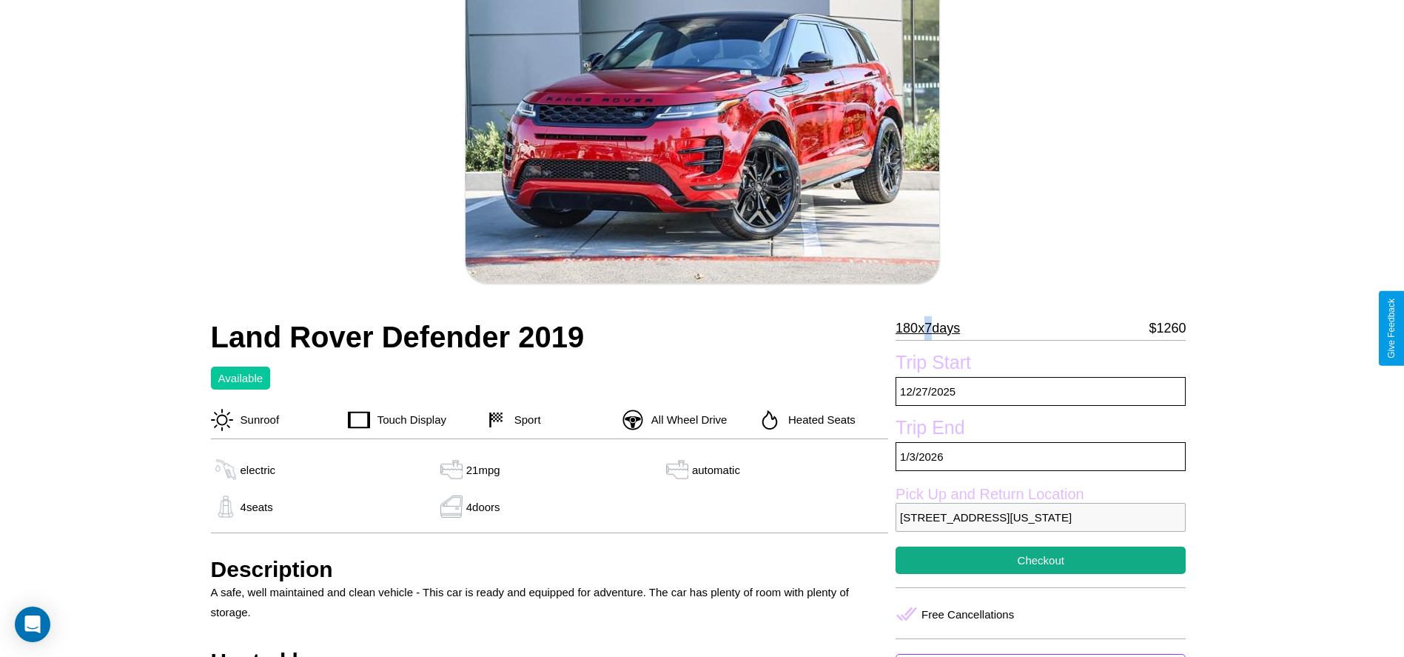
click at [933, 328] on p "180 x 7 days" at bounding box center [928, 328] width 64 height 24
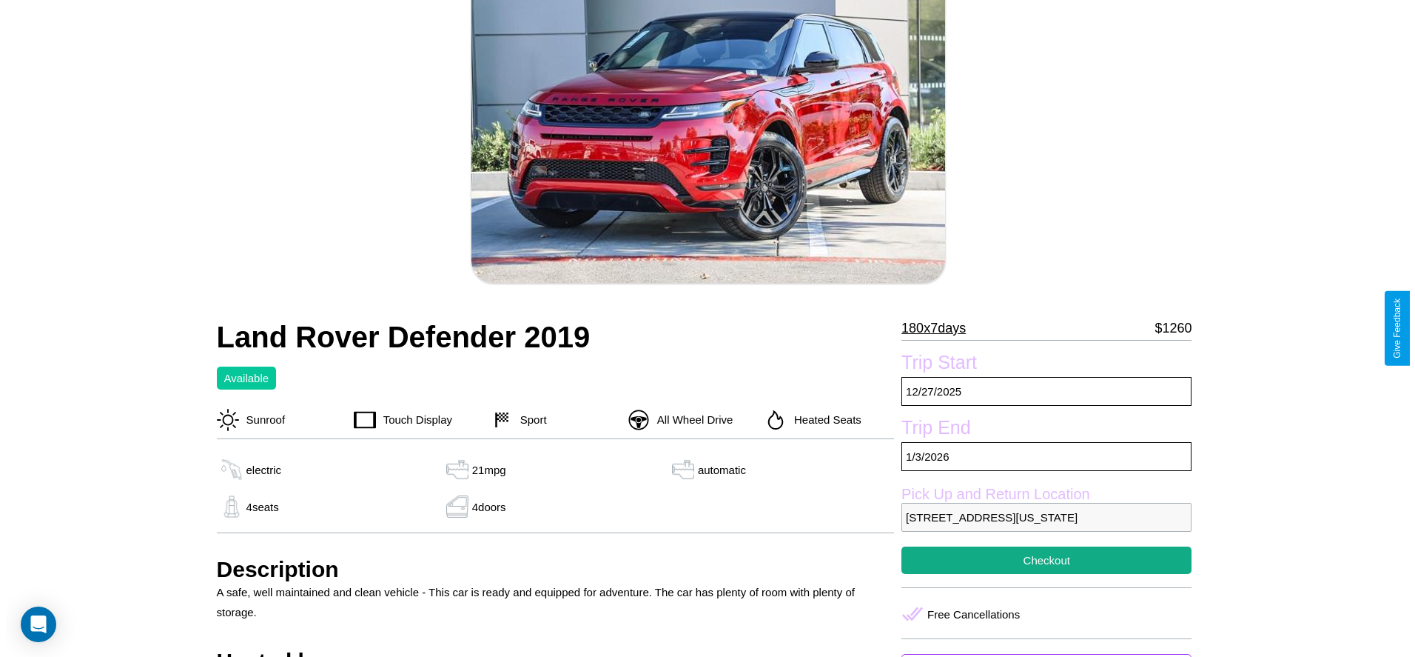
scroll to position [175, 0]
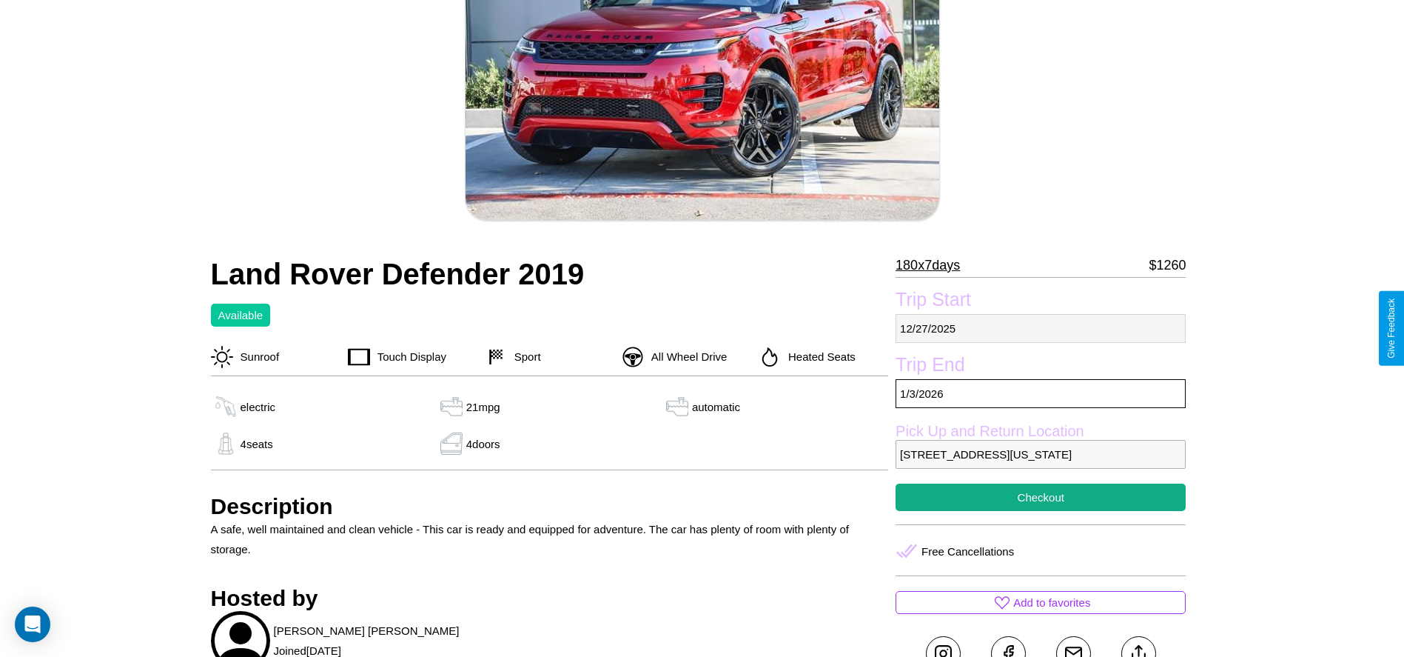
click at [1041, 328] on p "12 / 27 / 2025" at bounding box center [1041, 328] width 290 height 29
select select "*"
select select "****"
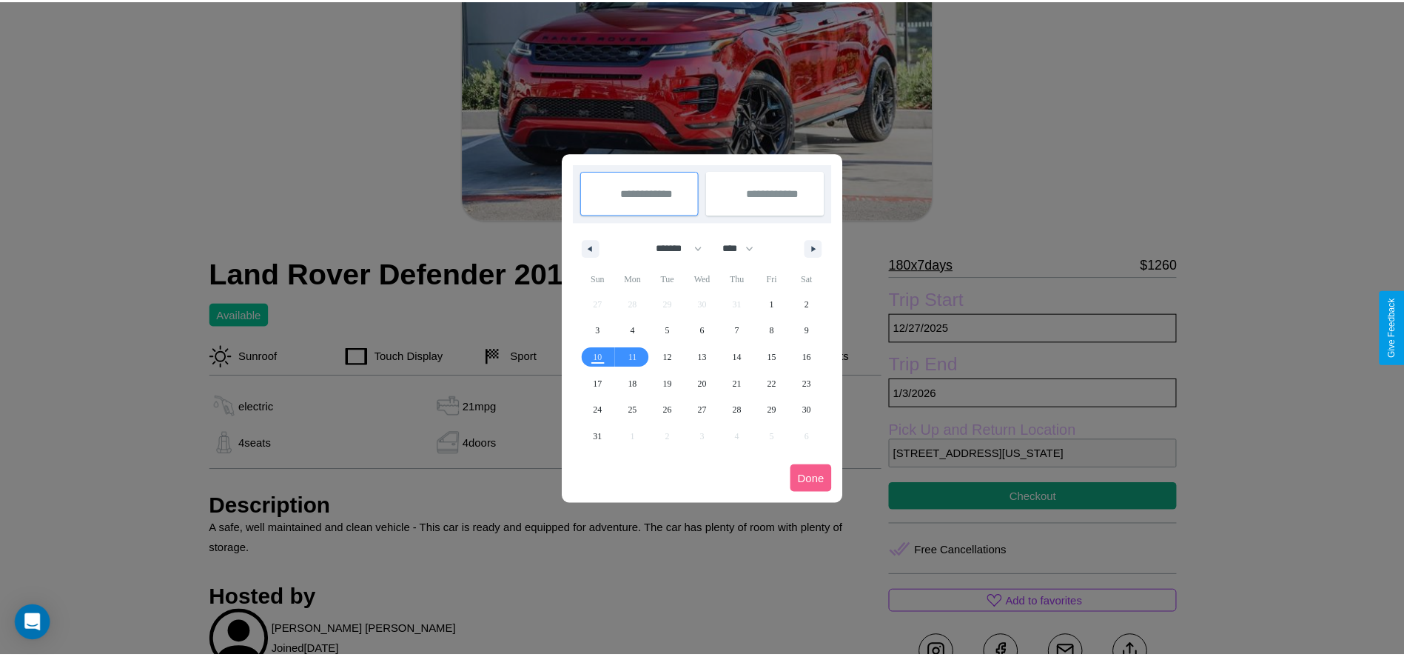
scroll to position [0, 0]
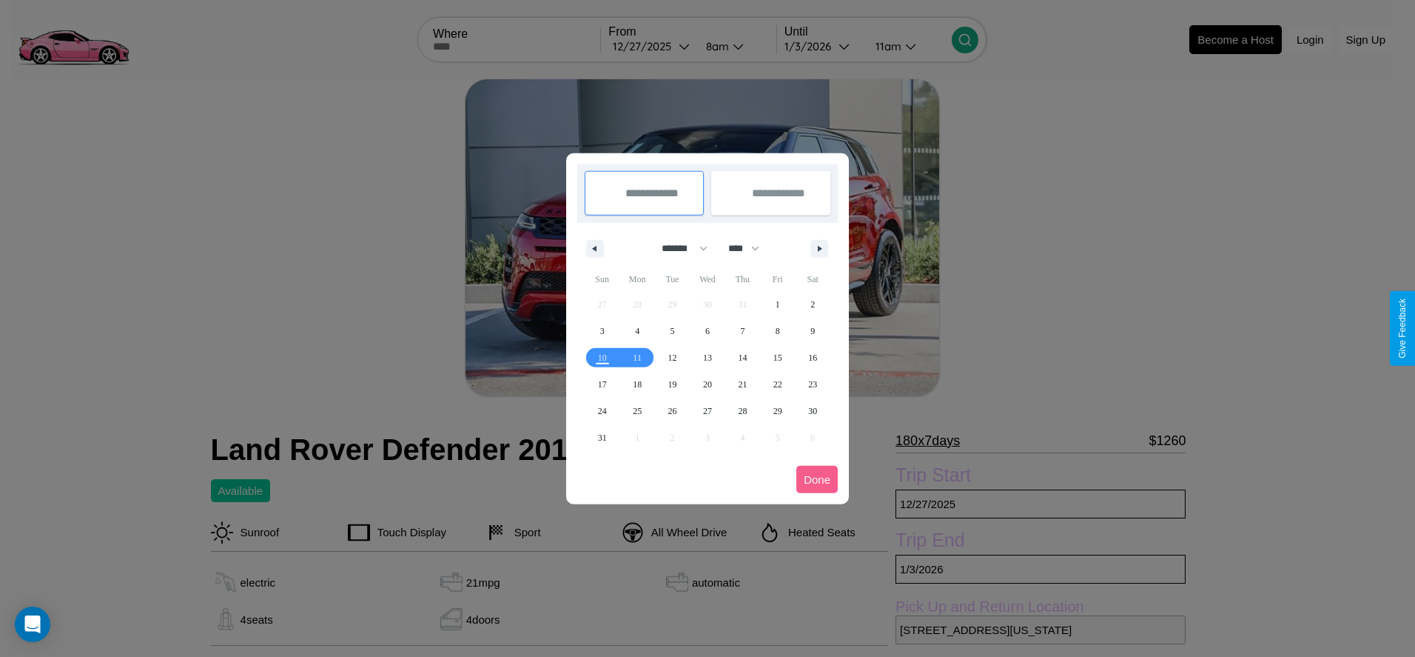
click at [652, 46] on div at bounding box center [707, 328] width 1415 height 657
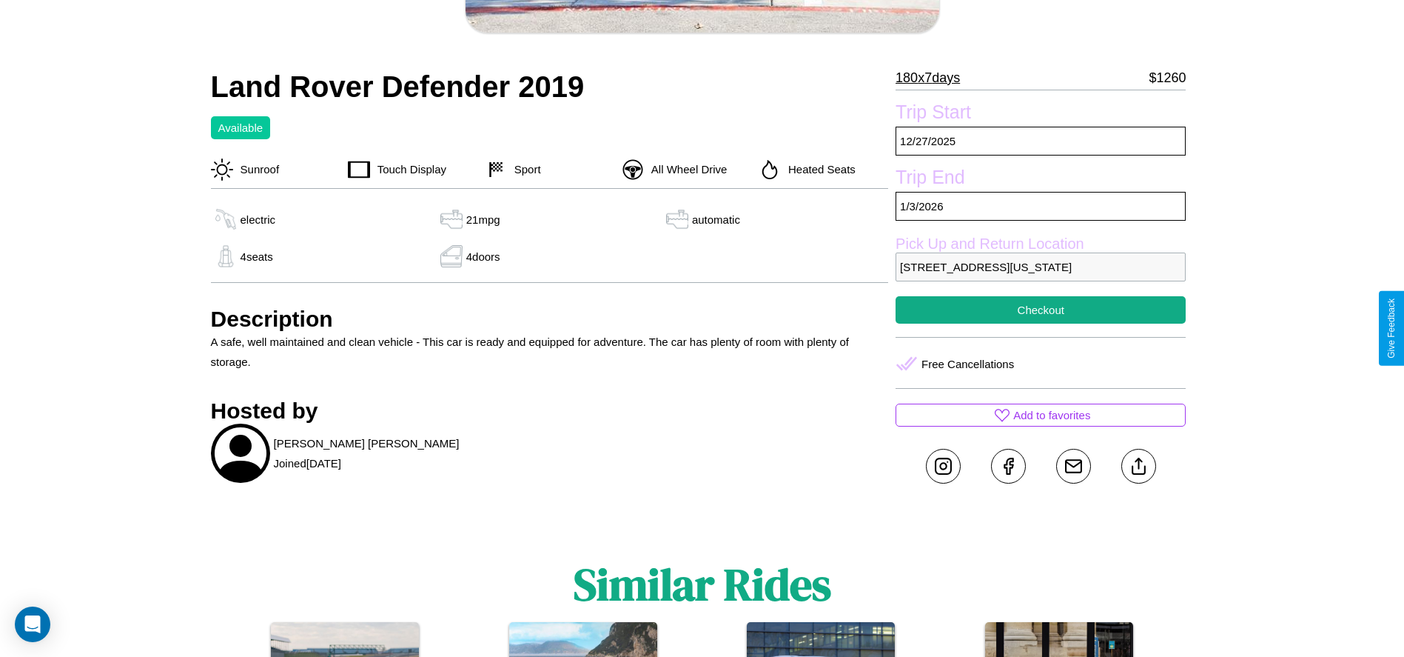
scroll to position [364, 0]
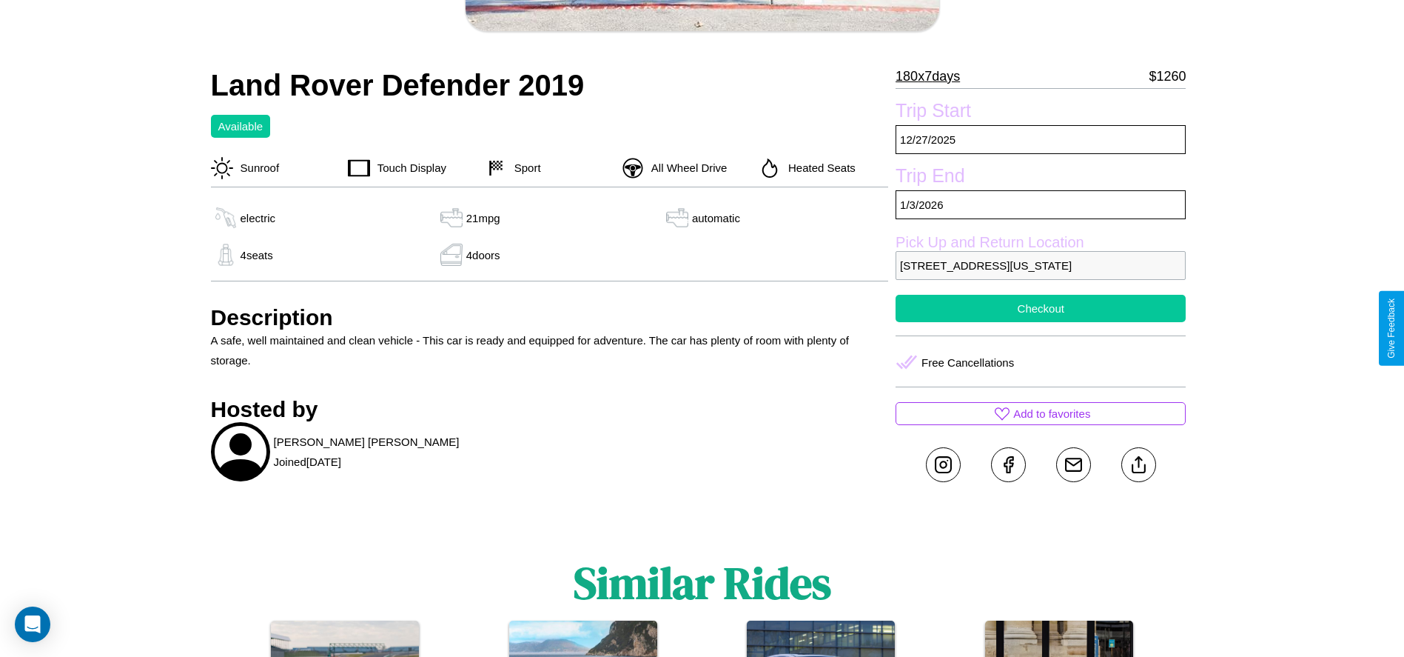
click at [1041, 322] on button "Checkout" at bounding box center [1041, 308] width 290 height 27
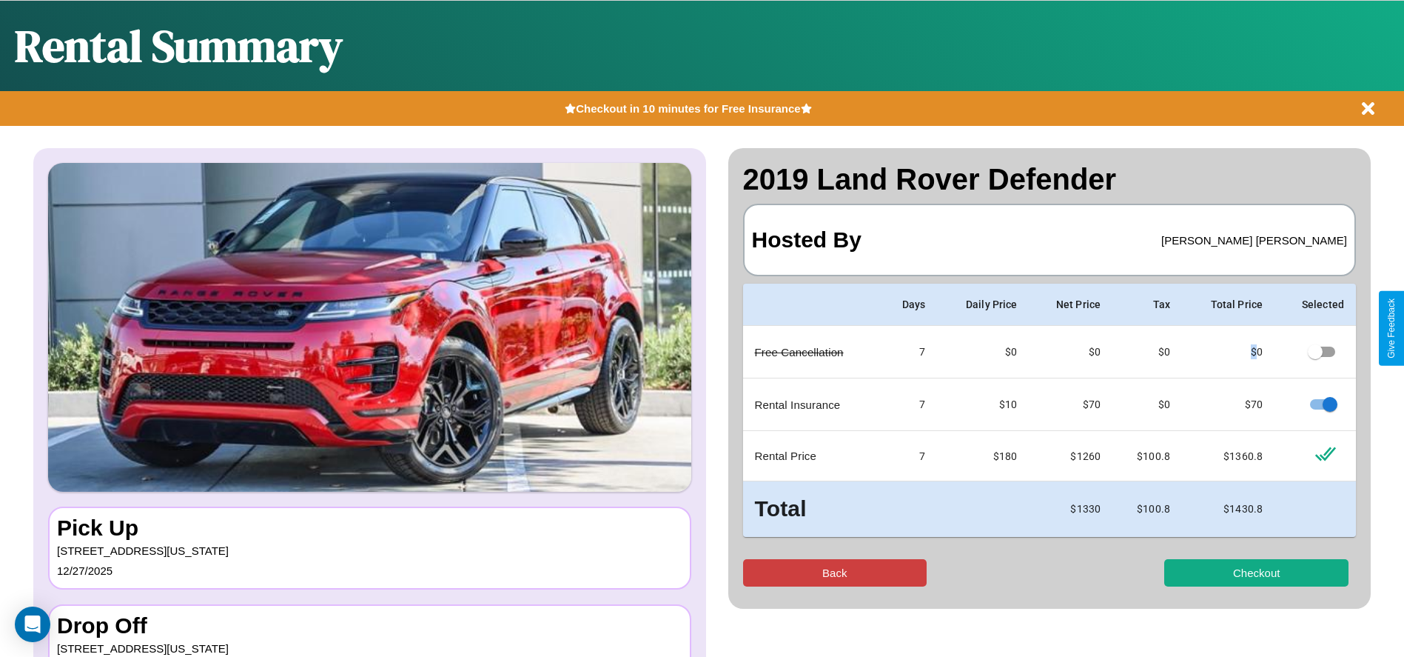
click at [834, 572] on button "Back" at bounding box center [835, 572] width 184 height 27
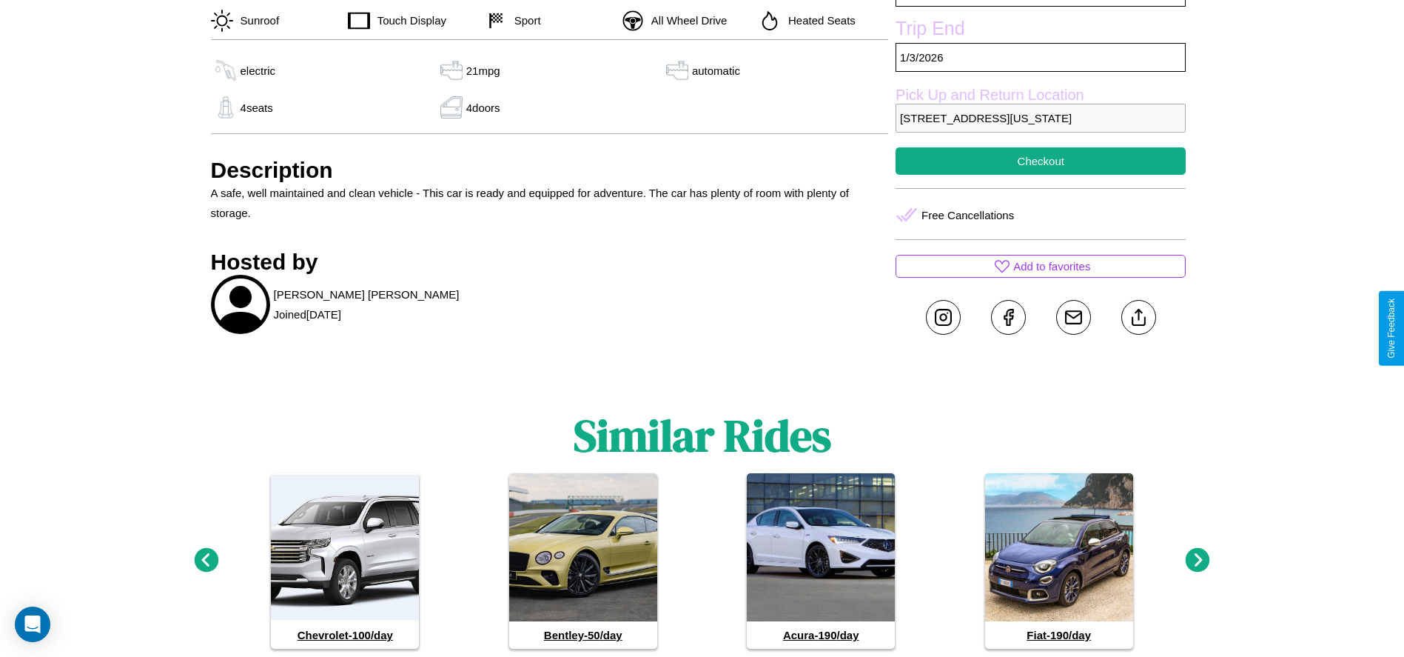
scroll to position [520, 0]
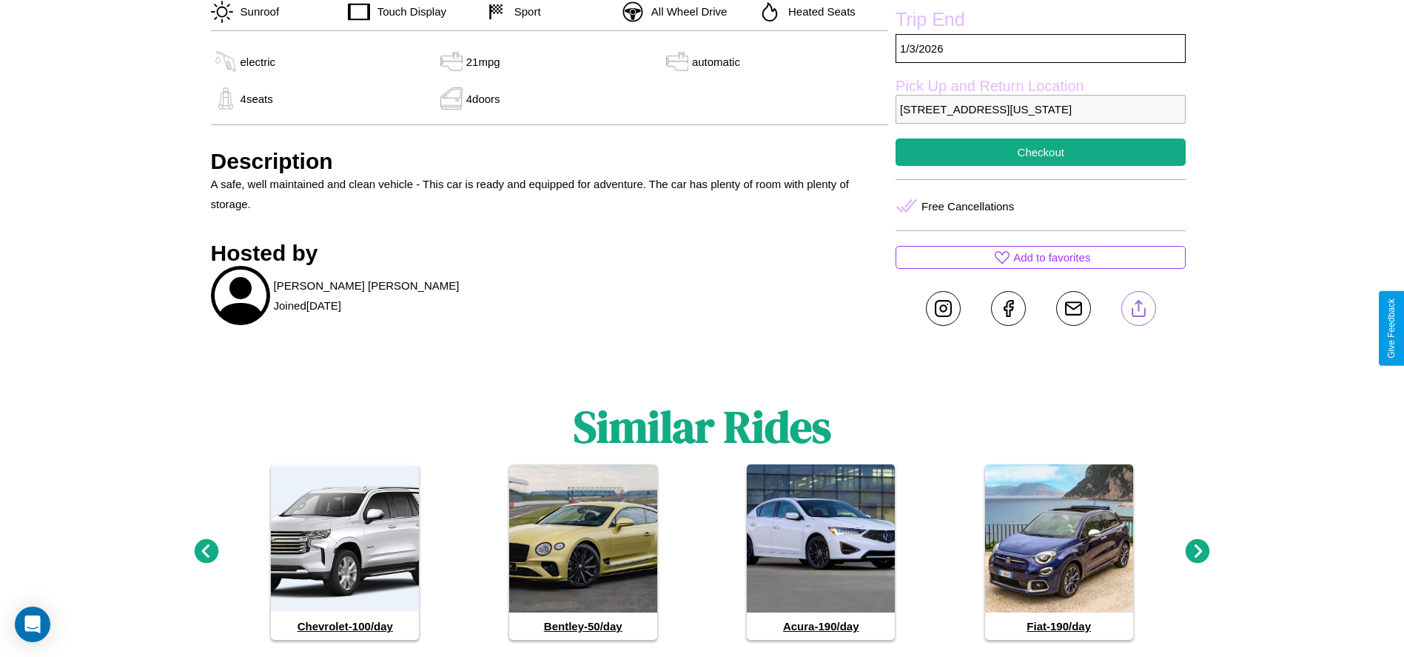
click at [1139, 311] on line at bounding box center [1139, 306] width 0 height 10
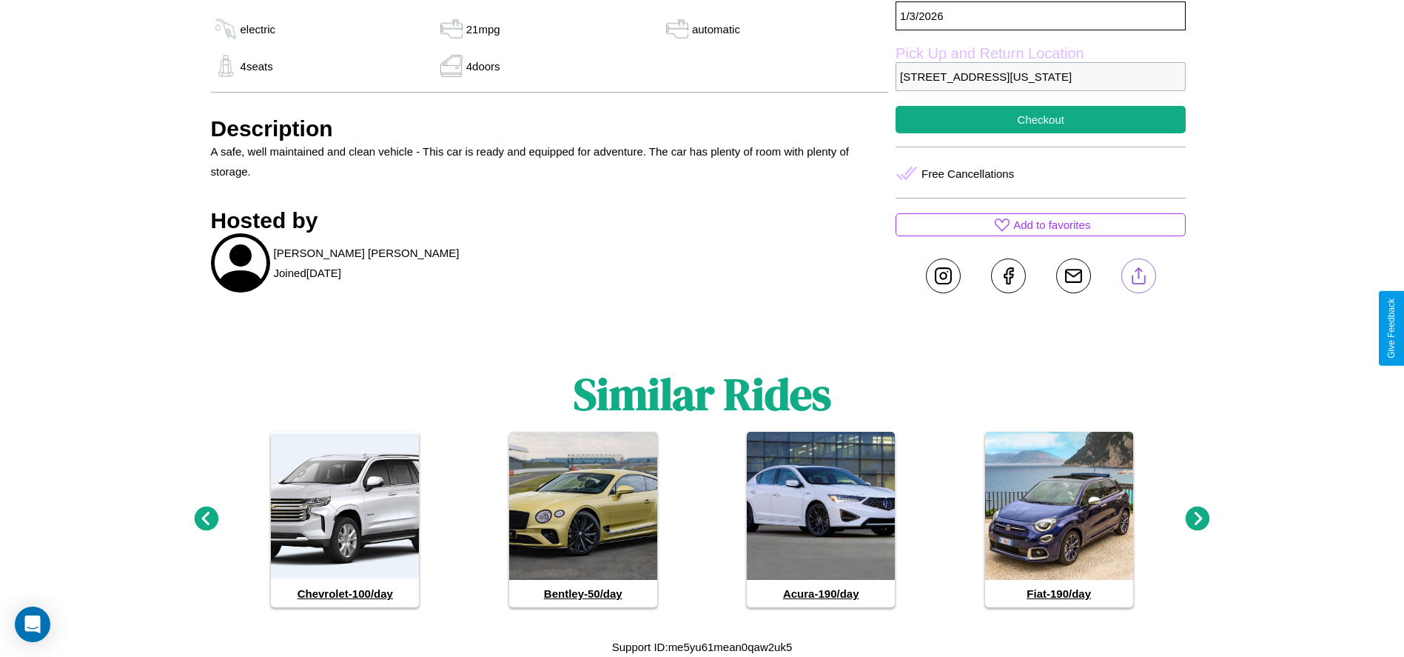
scroll to position [573, 0]
click at [1198, 519] on icon at bounding box center [1198, 518] width 24 height 24
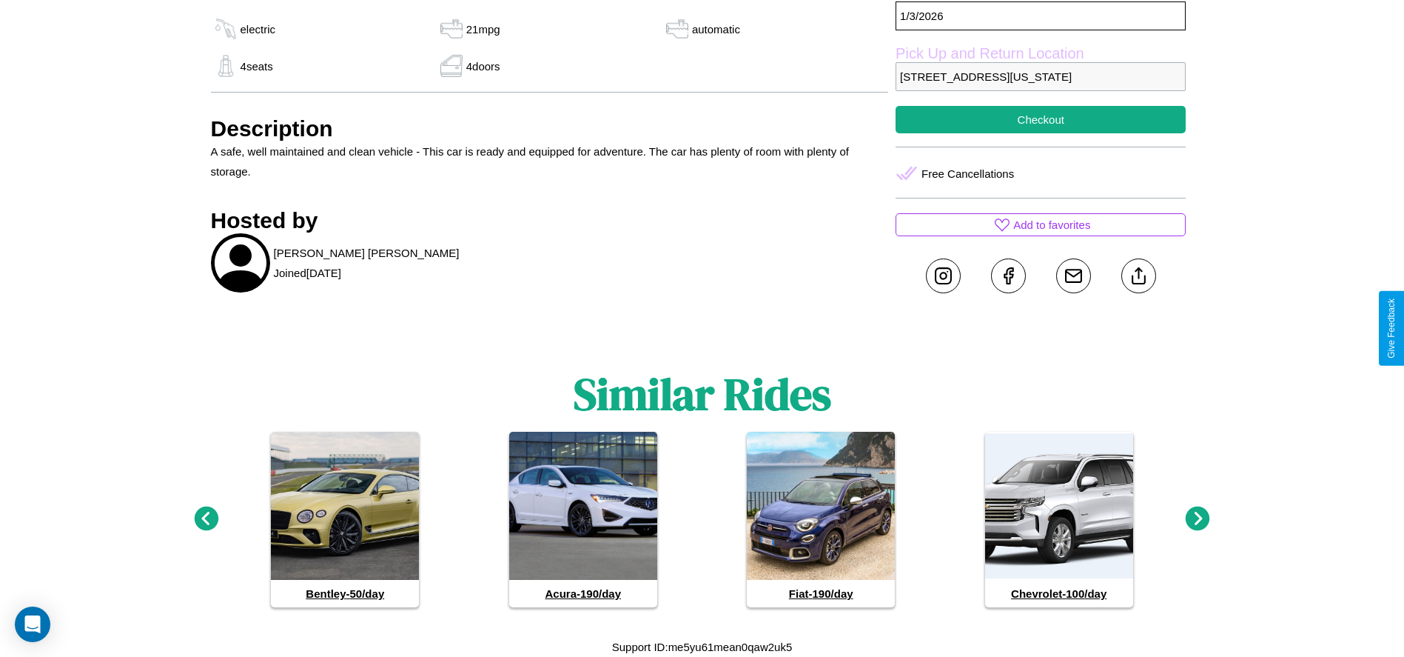
click at [1198, 519] on icon at bounding box center [1198, 518] width 24 height 24
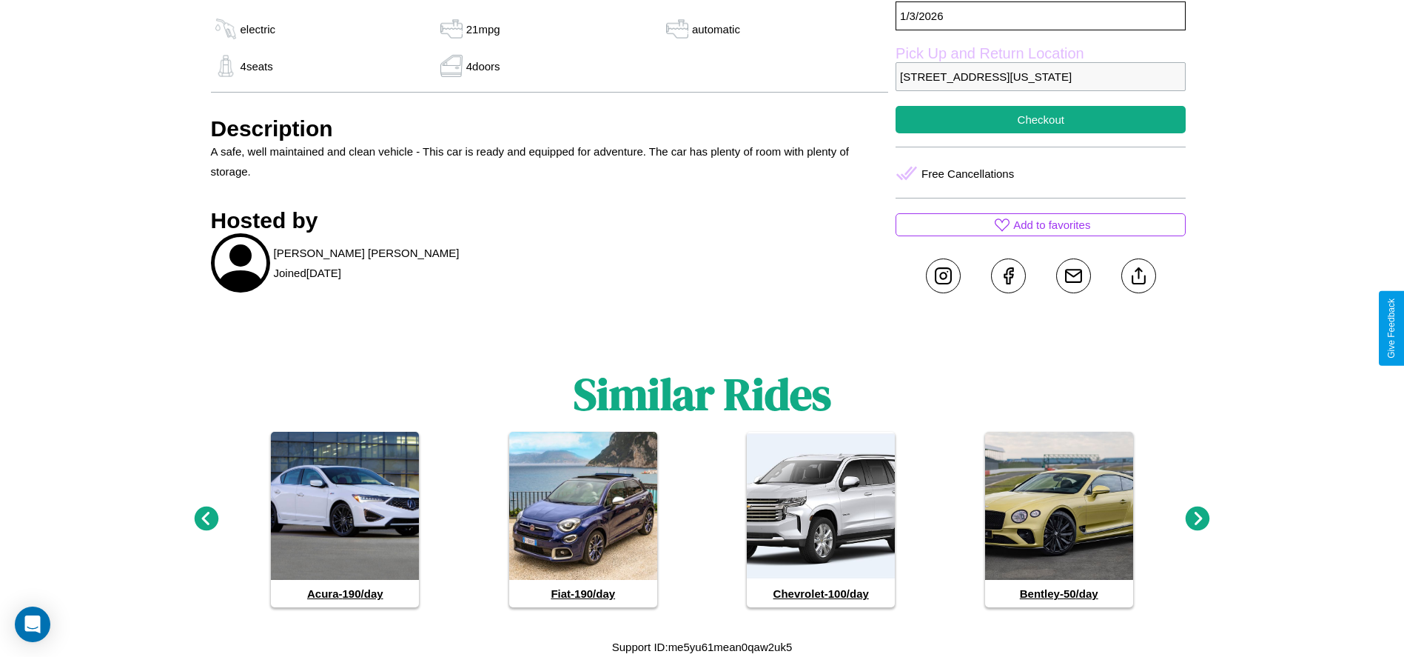
click at [1198, 519] on icon at bounding box center [1198, 518] width 24 height 24
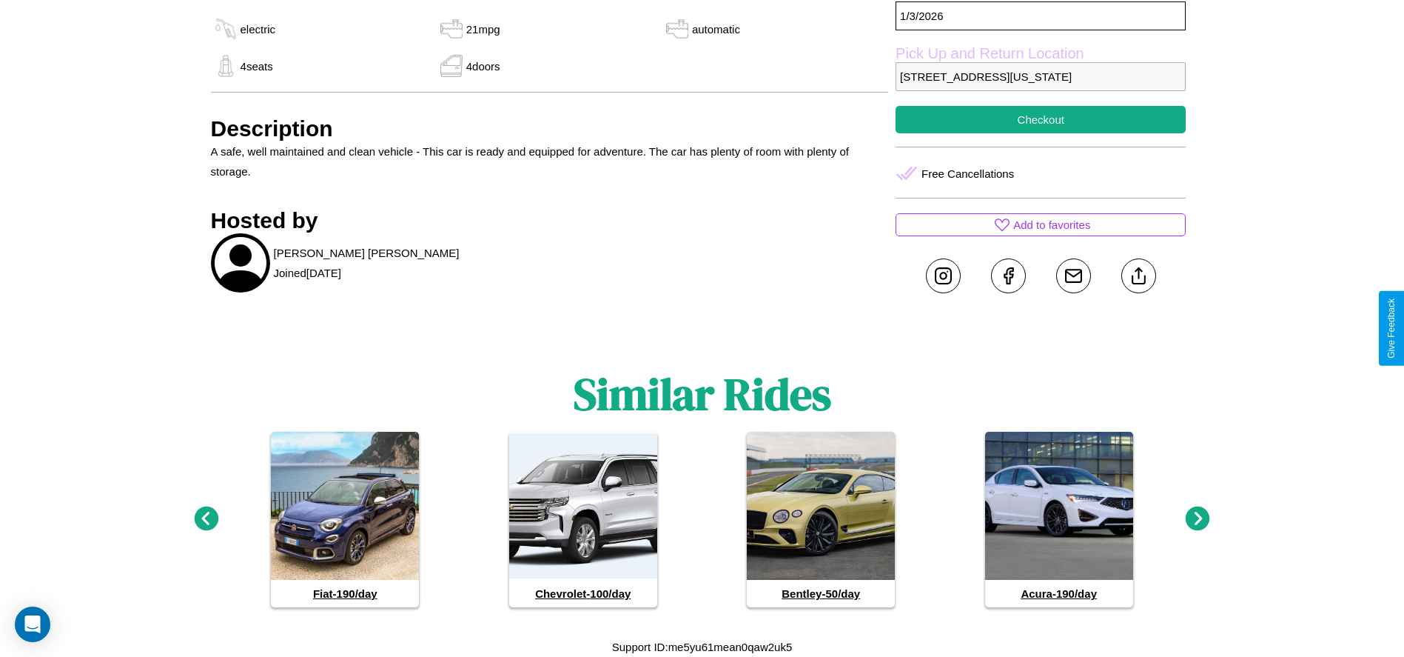
click at [1198, 519] on icon at bounding box center [1198, 518] width 24 height 24
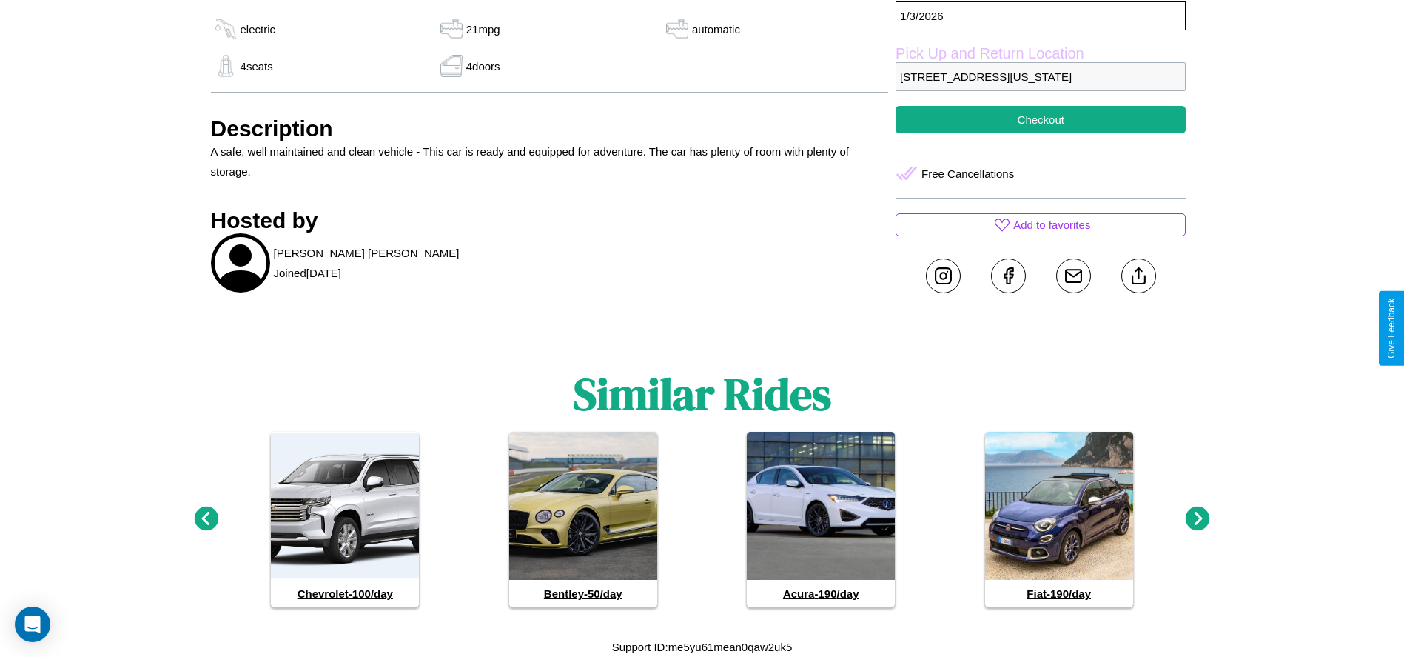
click at [1198, 519] on icon at bounding box center [1198, 518] width 24 height 24
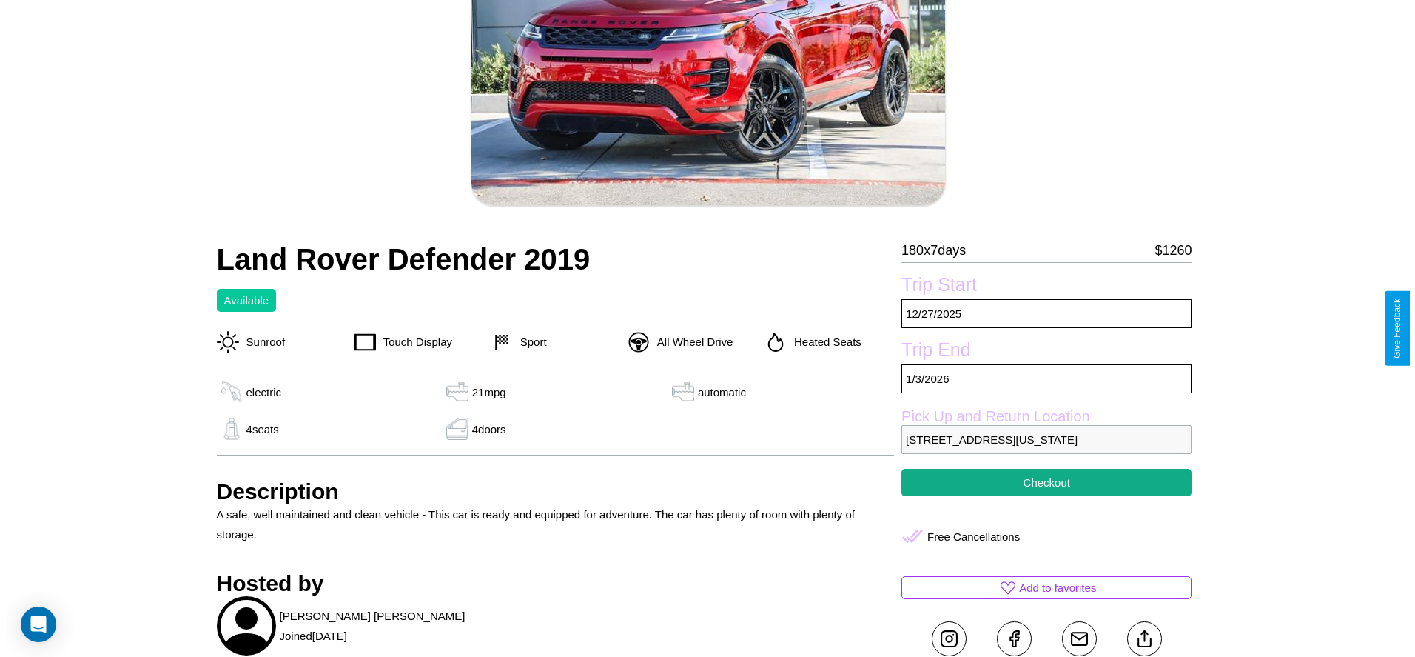
scroll to position [175, 0]
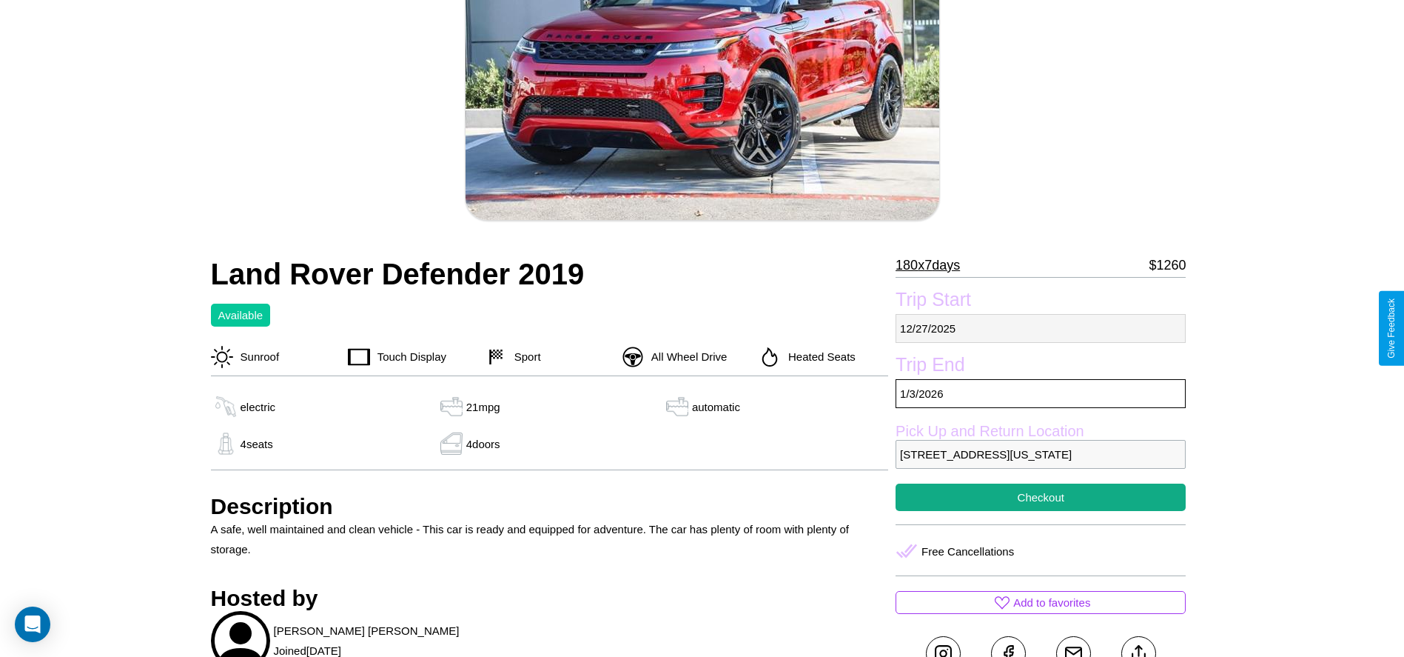
click at [1041, 328] on p "12 / 27 / 2025" at bounding box center [1041, 328] width 290 height 29
select select "*"
select select "****"
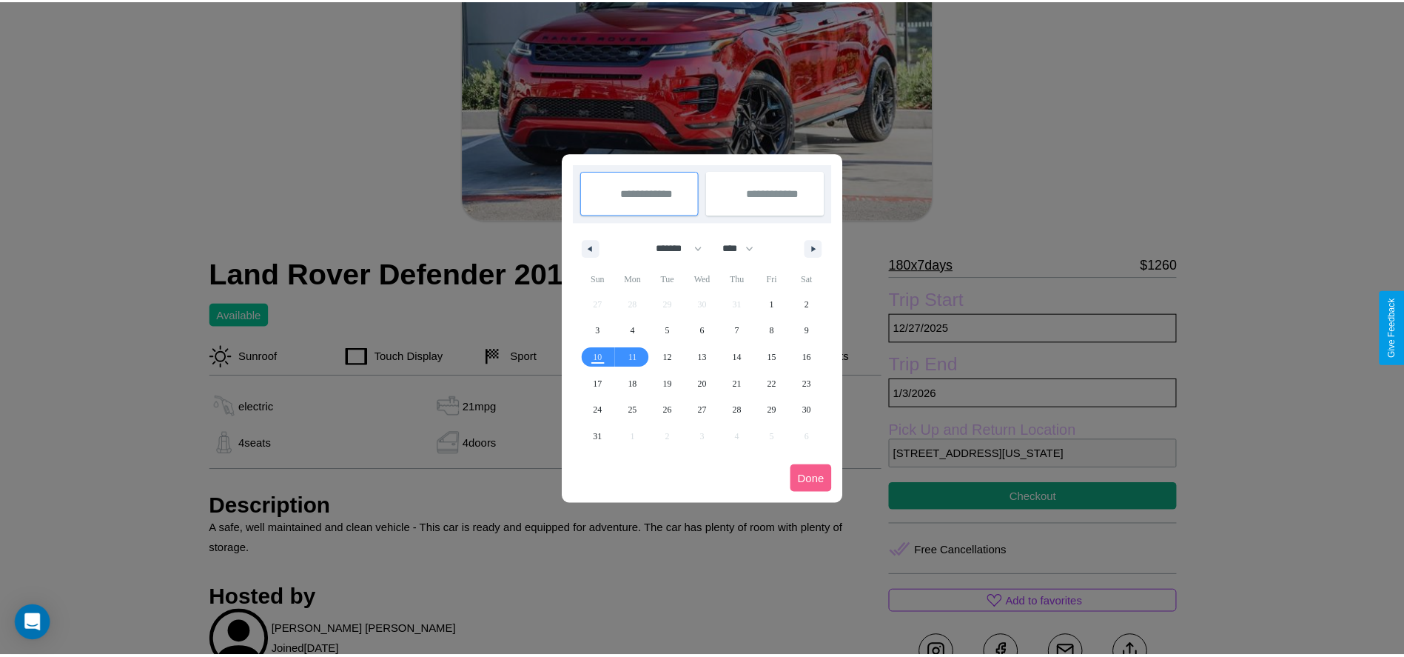
scroll to position [0, 0]
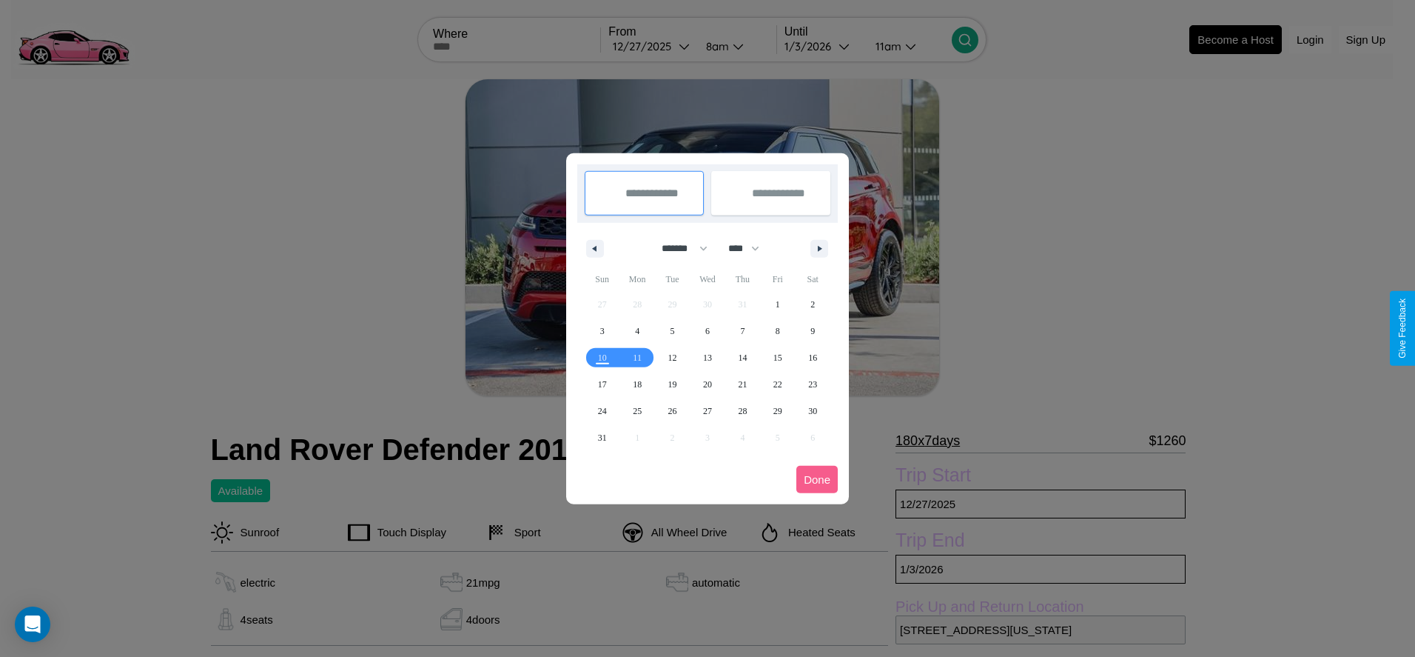
click at [652, 46] on div at bounding box center [707, 328] width 1415 height 657
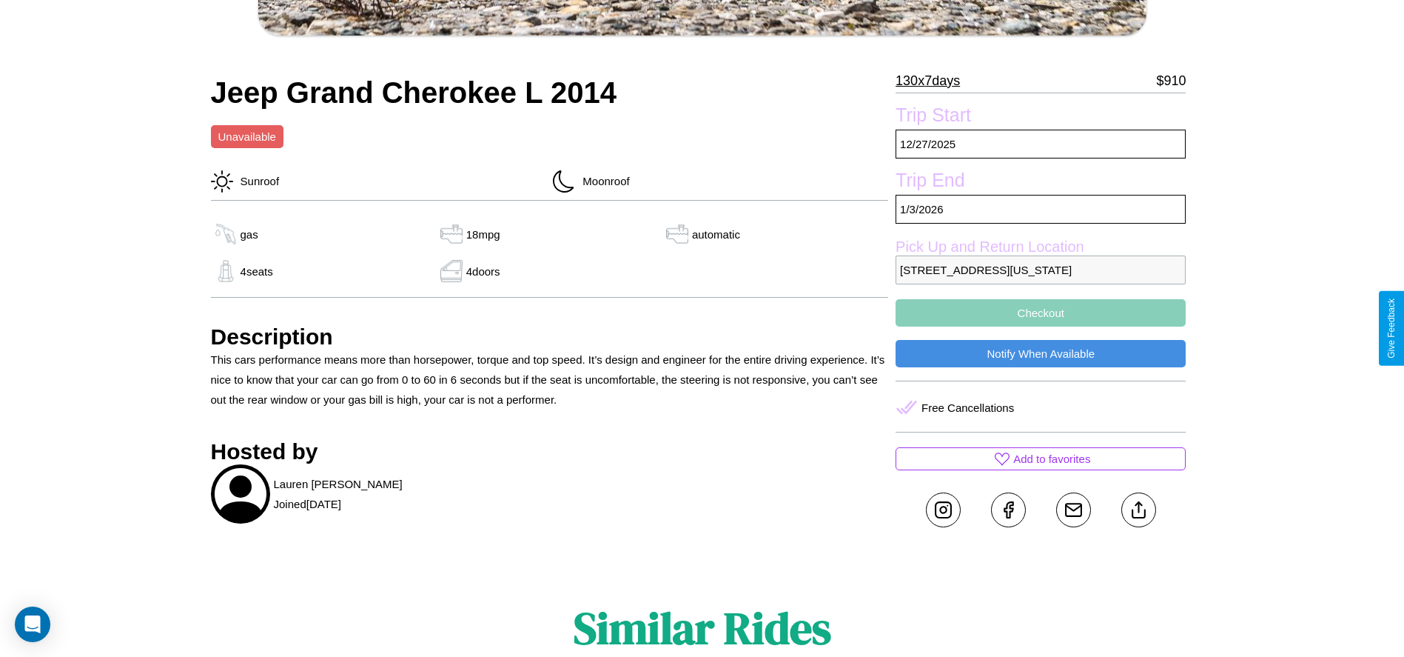
scroll to position [492, 0]
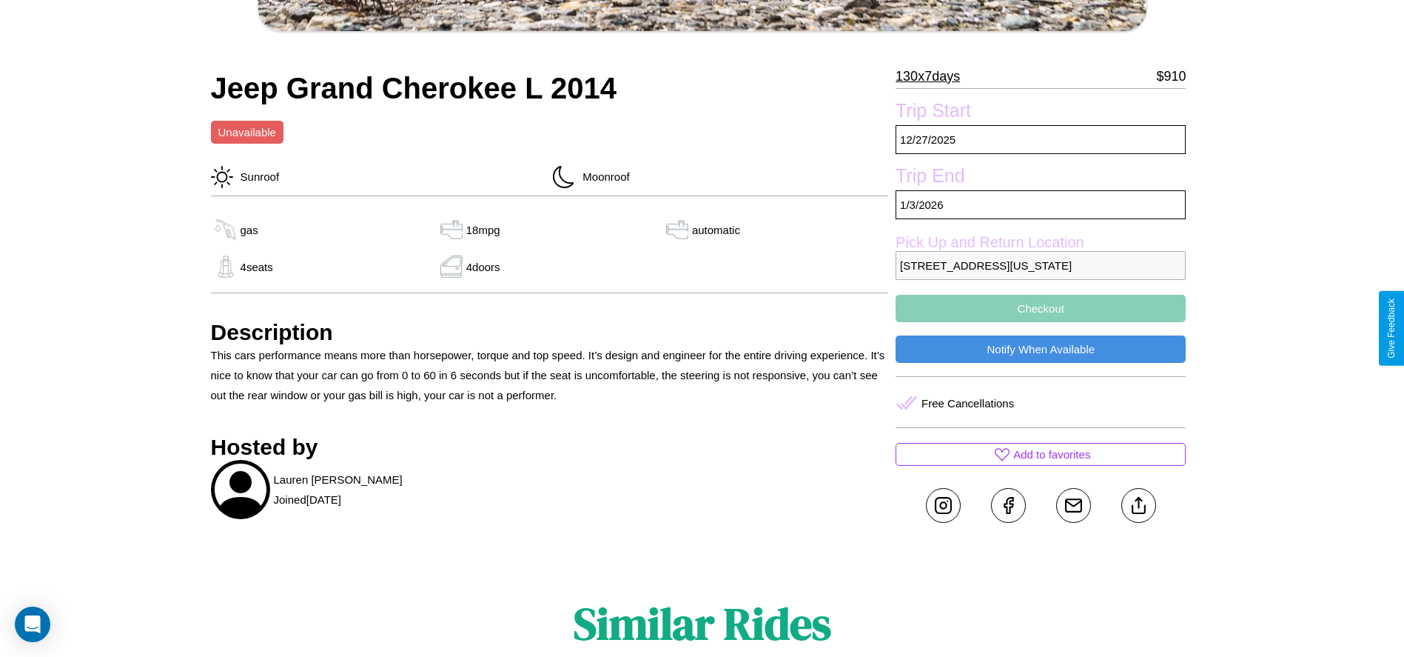
click at [1041, 322] on button "Checkout" at bounding box center [1041, 308] width 290 height 27
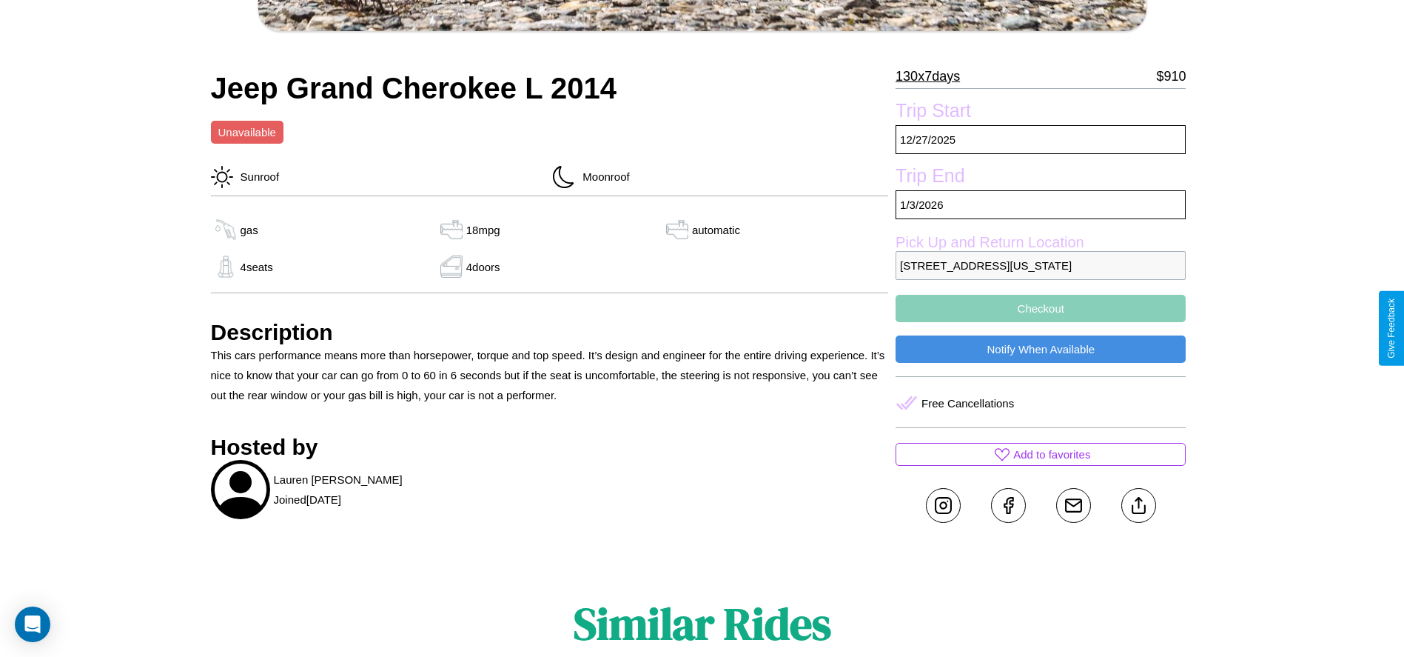
click at [1041, 322] on button "Checkout" at bounding box center [1041, 308] width 290 height 27
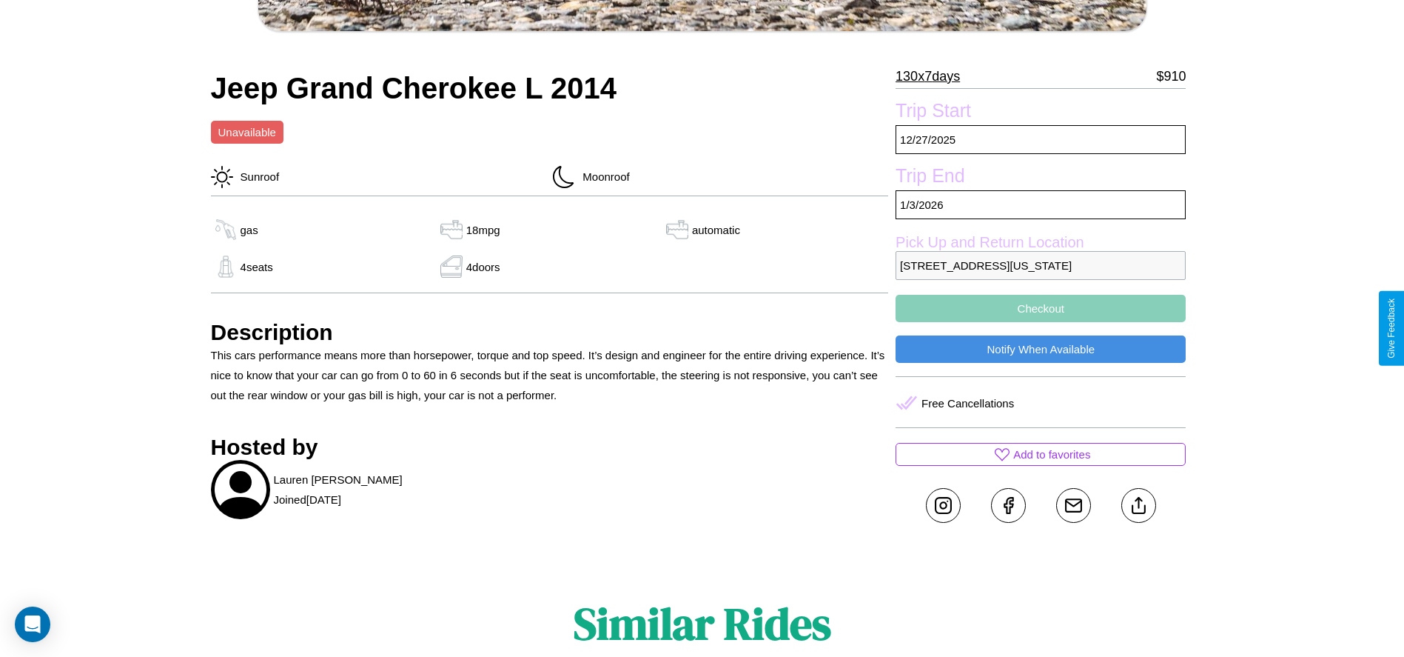
click at [1041, 322] on button "Checkout" at bounding box center [1041, 308] width 290 height 27
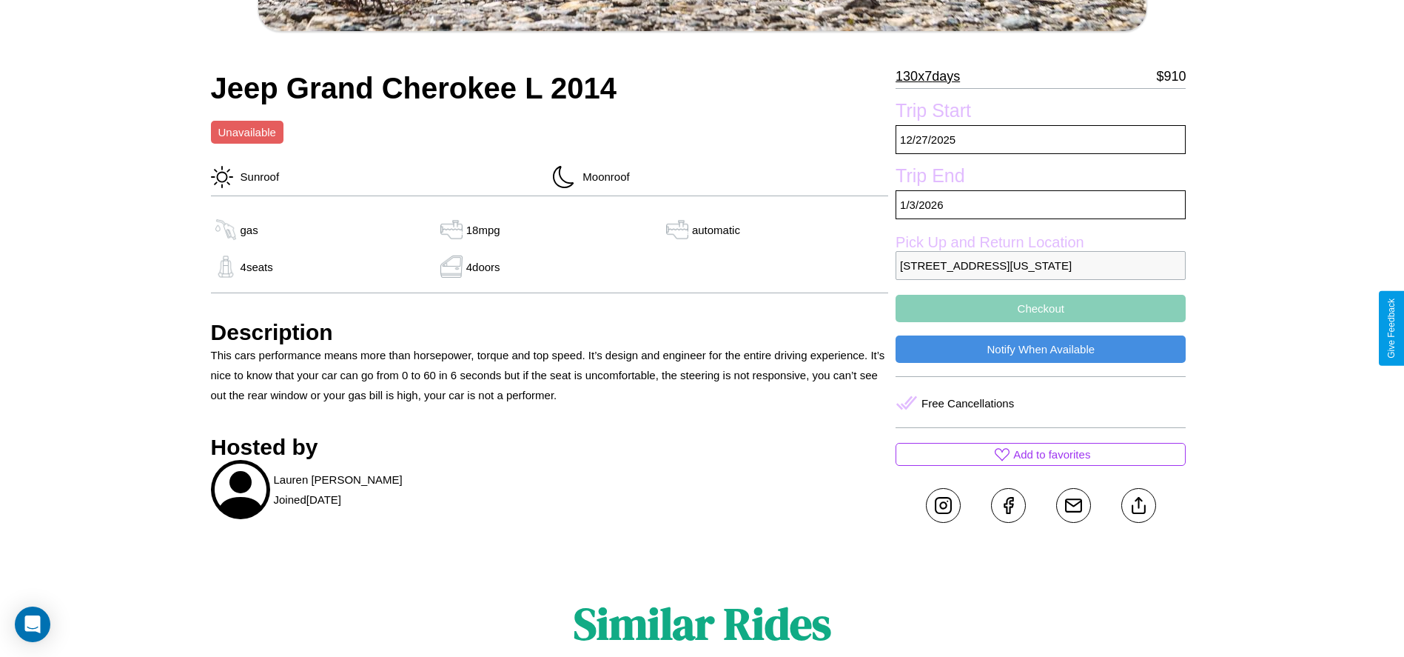
click at [1041, 322] on button "Checkout" at bounding box center [1041, 308] width 290 height 27
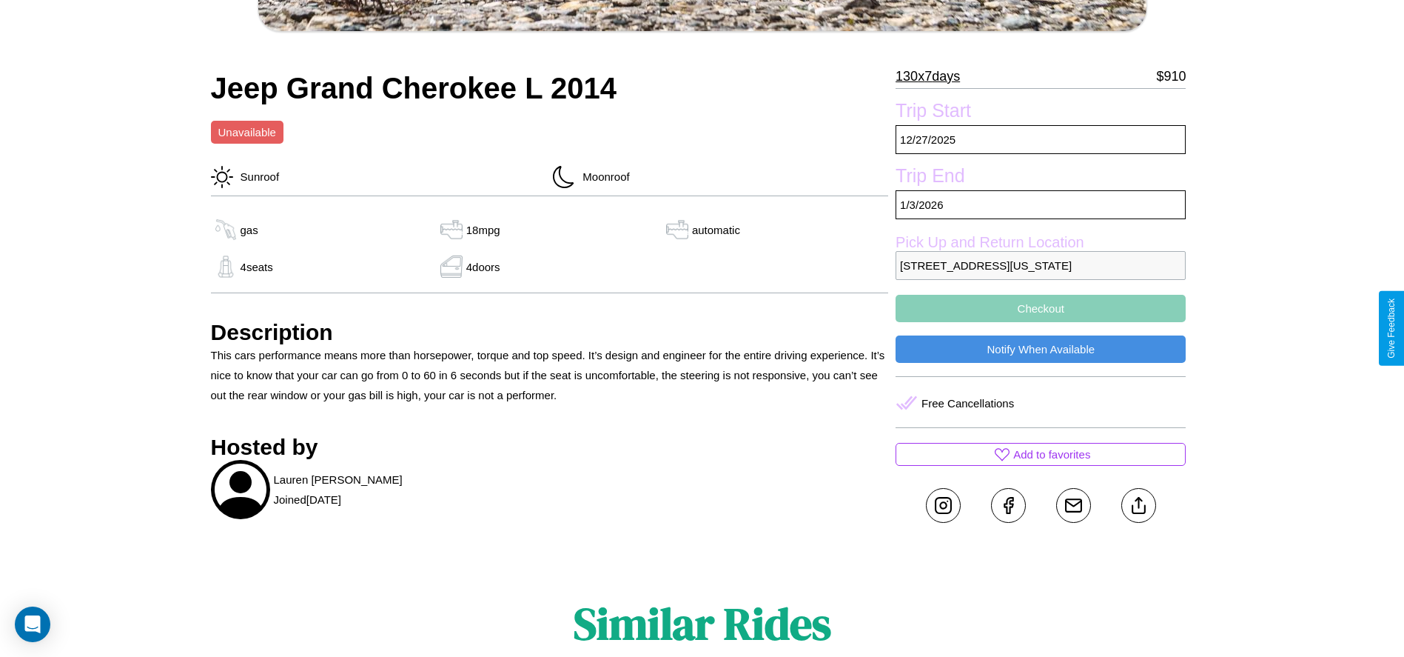
click at [1041, 322] on button "Checkout" at bounding box center [1041, 308] width 290 height 27
